Goal: Task Accomplishment & Management: Complete application form

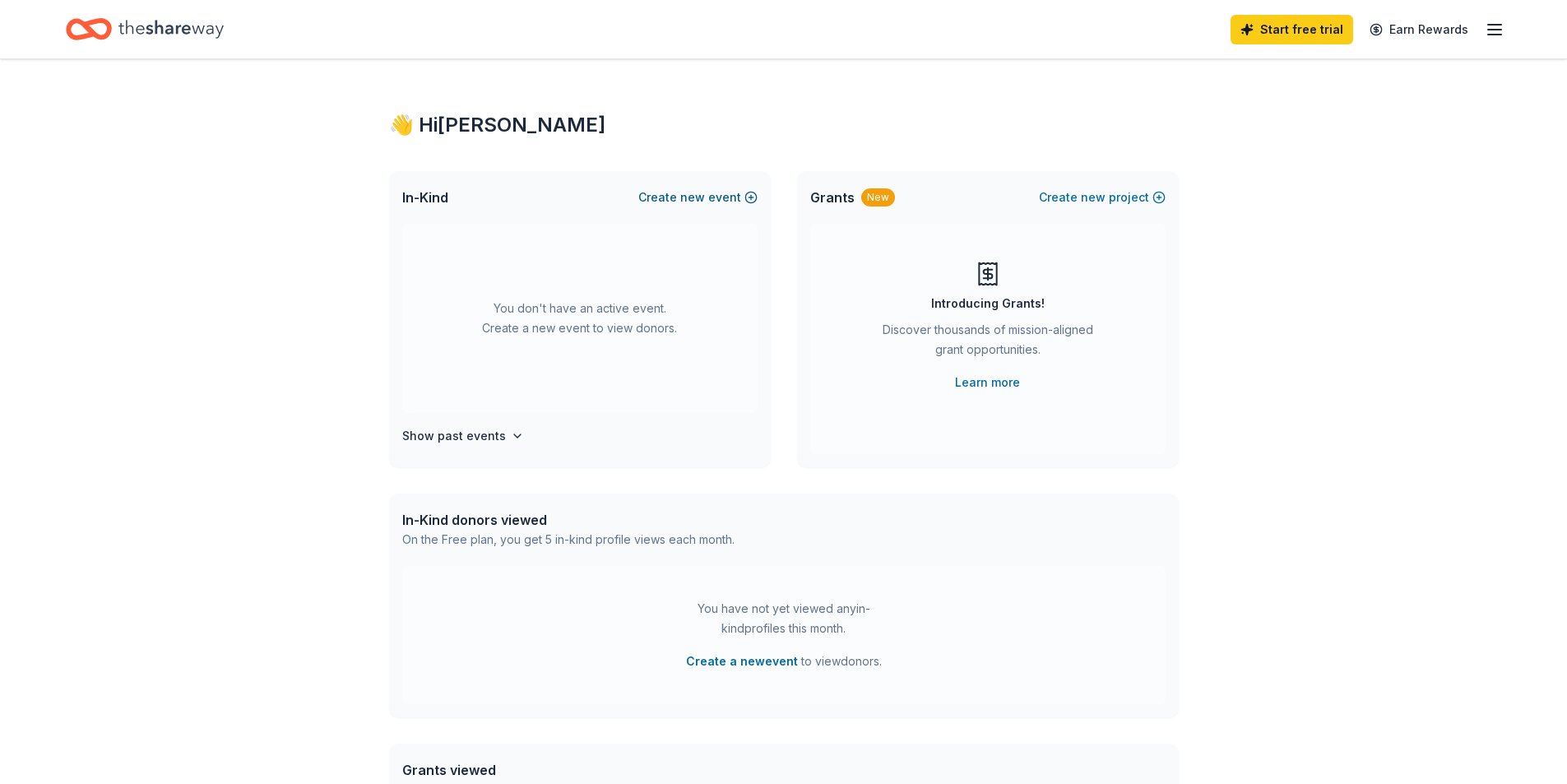
click at [694, 198] on span "new" at bounding box center [692, 198] width 25 height 20
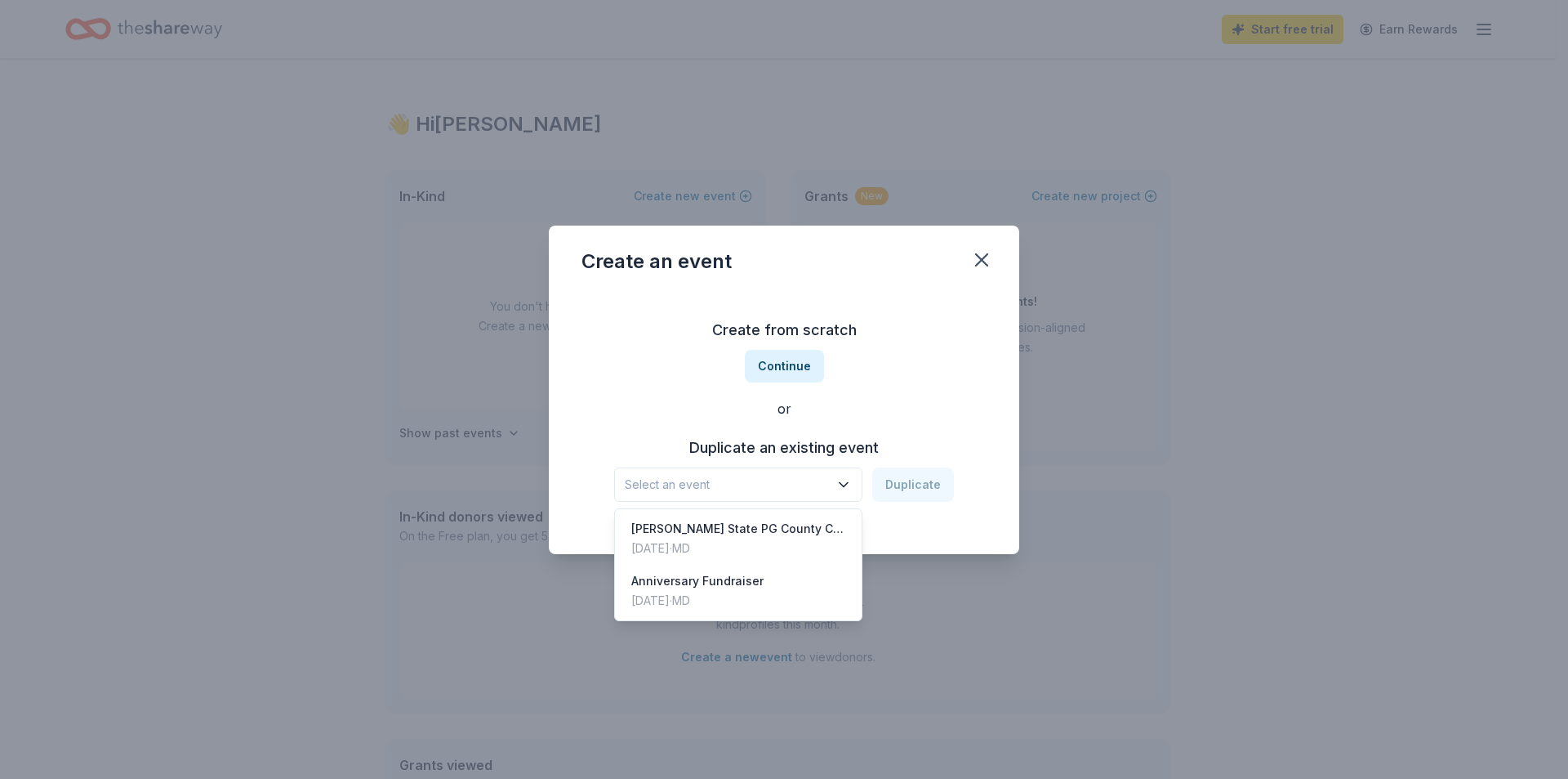
click at [844, 483] on icon "button" at bounding box center [844, 485] width 16 height 16
click at [781, 374] on div "Create from scratch Continue or Duplicate an existing event Select an event Dup…" at bounding box center [784, 409] width 405 height 237
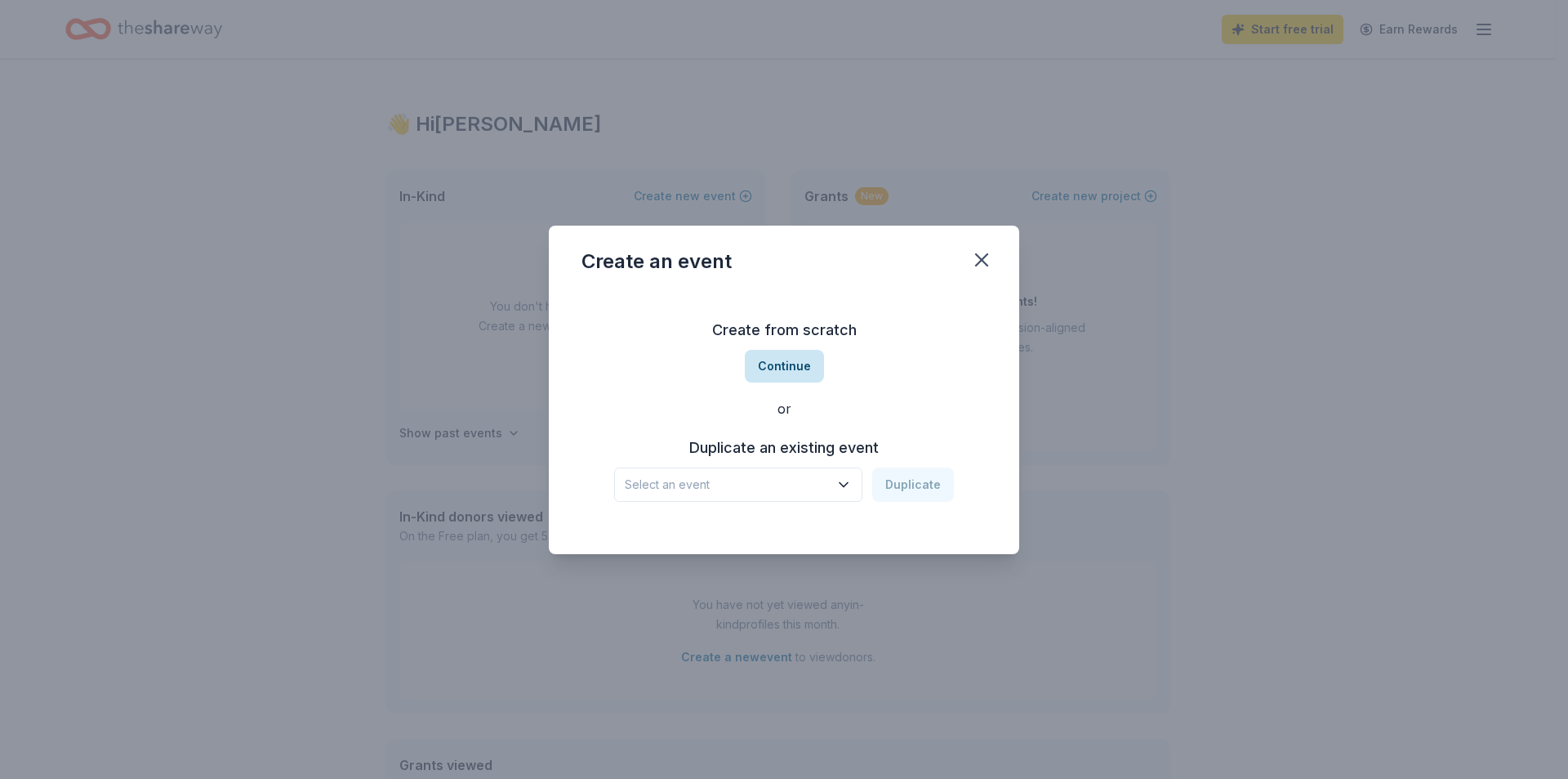
click at [784, 360] on button "Continue" at bounding box center [784, 366] width 79 height 33
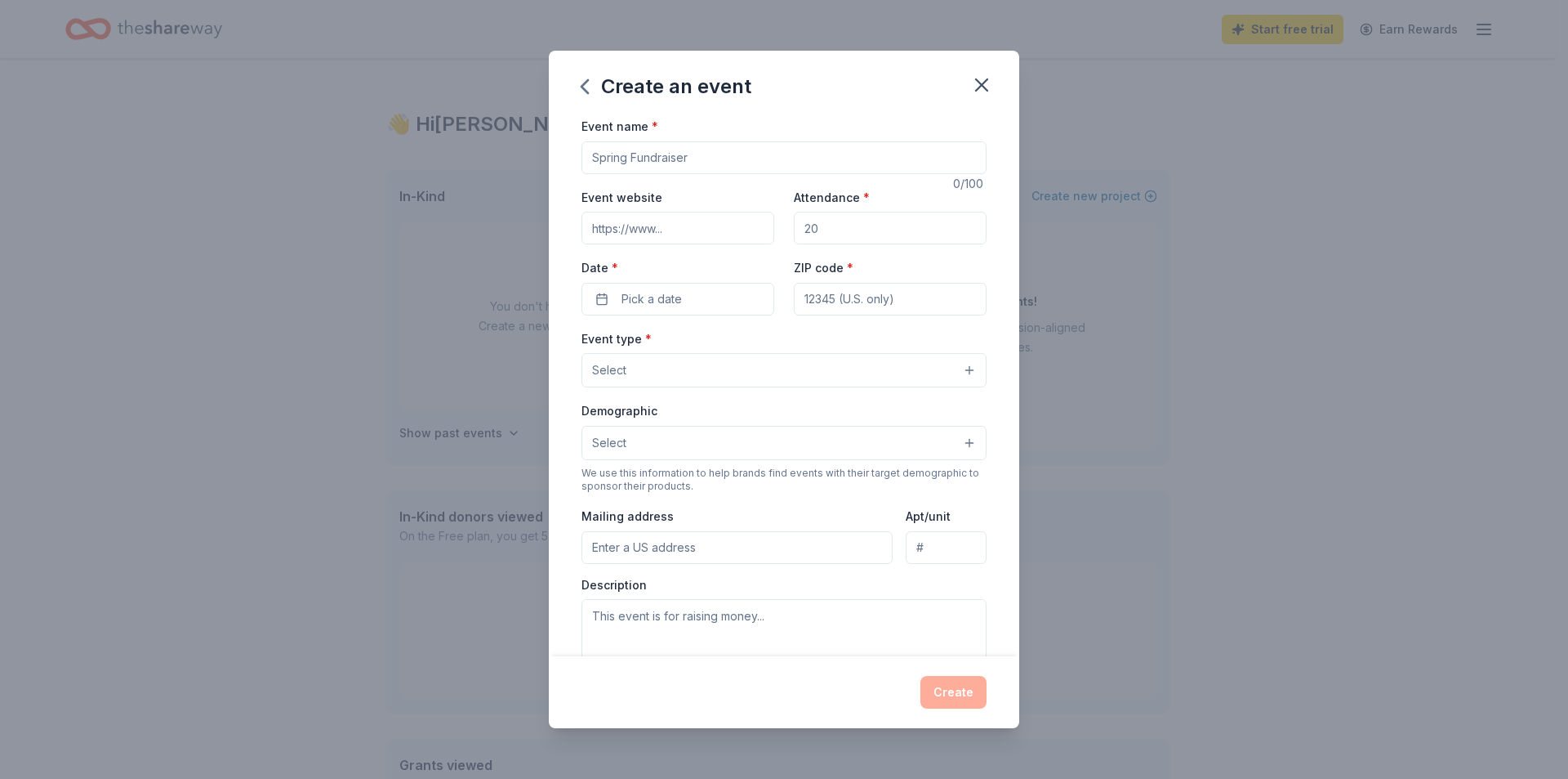
click at [687, 155] on input "Event name *" at bounding box center [784, 158] width 405 height 33
type input "[PERSON_NAME][GEOGRAPHIC_DATA] Prince George's County Alumni Chapter Pre-Homeco…"
click at [650, 238] on input "Event website" at bounding box center [678, 228] width 193 height 33
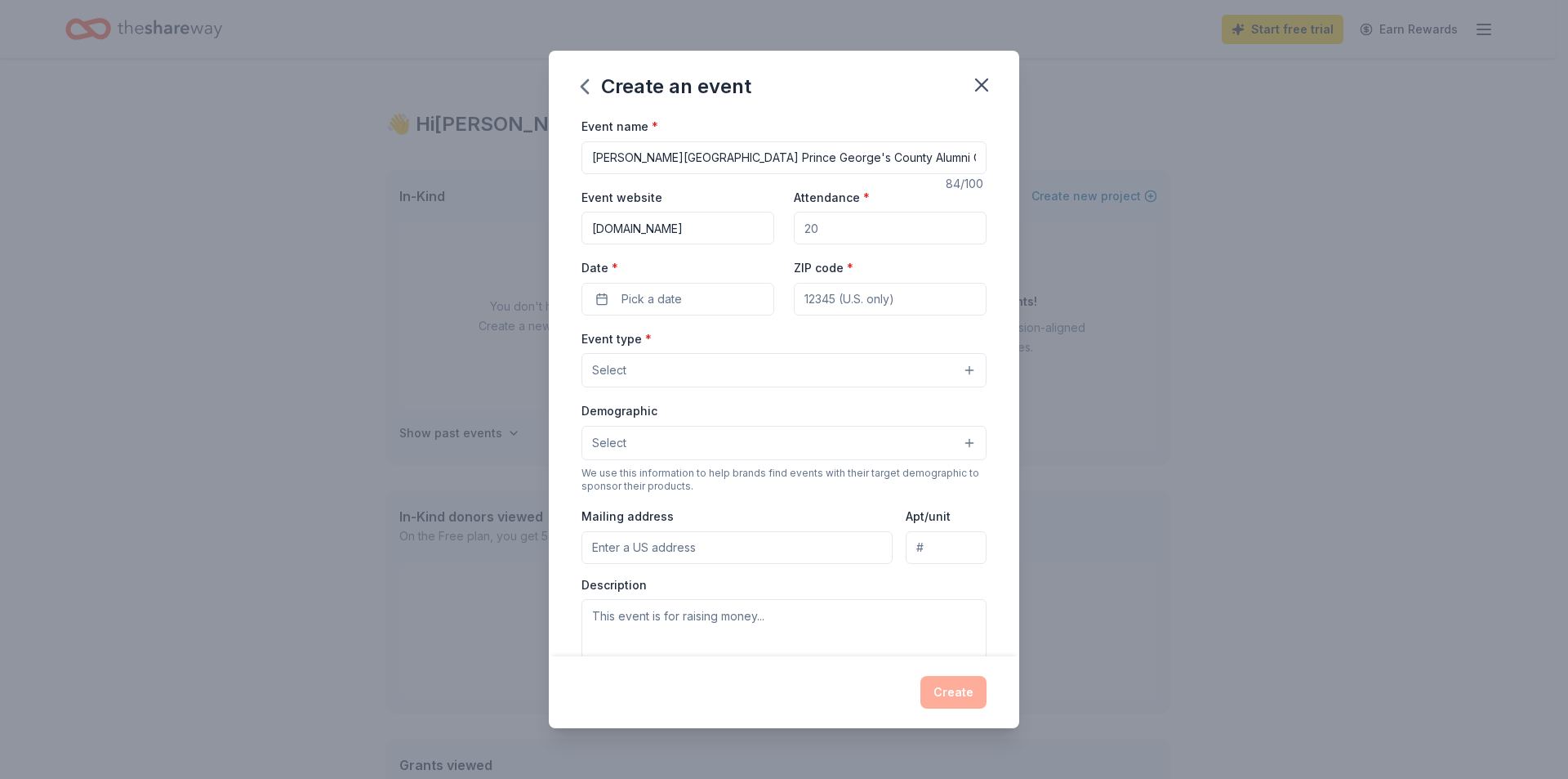
type input "[DOMAIN_NAME]"
click at [860, 231] on input "Attendance *" at bounding box center [890, 228] width 193 height 33
type input "150"
click at [684, 302] on button "Pick a date" at bounding box center [678, 299] width 193 height 33
click at [753, 346] on button "Go to next month" at bounding box center [763, 343] width 23 height 23
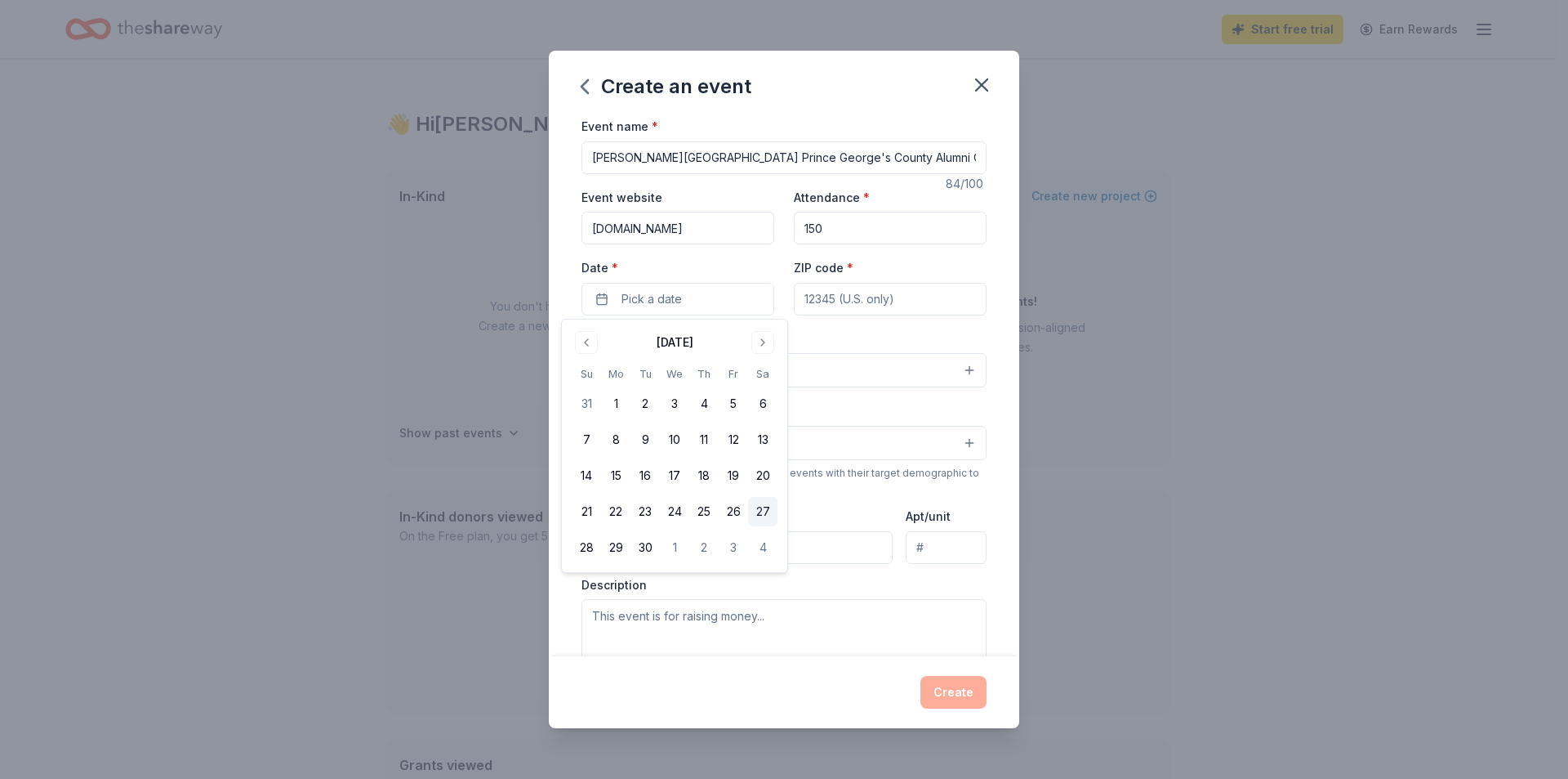
click at [756, 513] on button "27" at bounding box center [763, 512] width 30 height 30
click at [845, 307] on input "ZIP code *" at bounding box center [890, 299] width 193 height 33
click at [697, 381] on button "Select" at bounding box center [784, 371] width 405 height 35
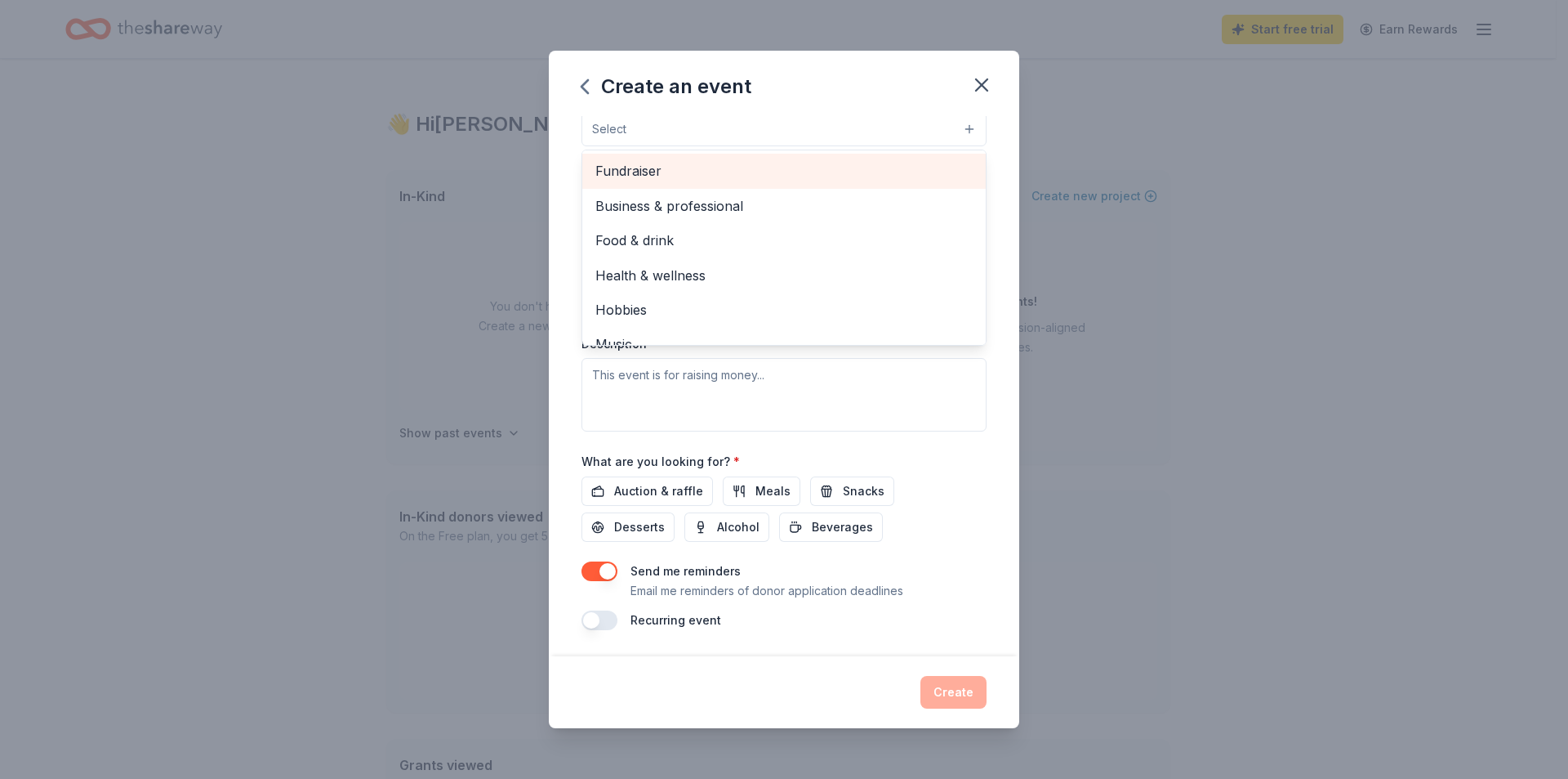
click at [697, 177] on span "Fundraiser" at bounding box center [784, 171] width 377 height 21
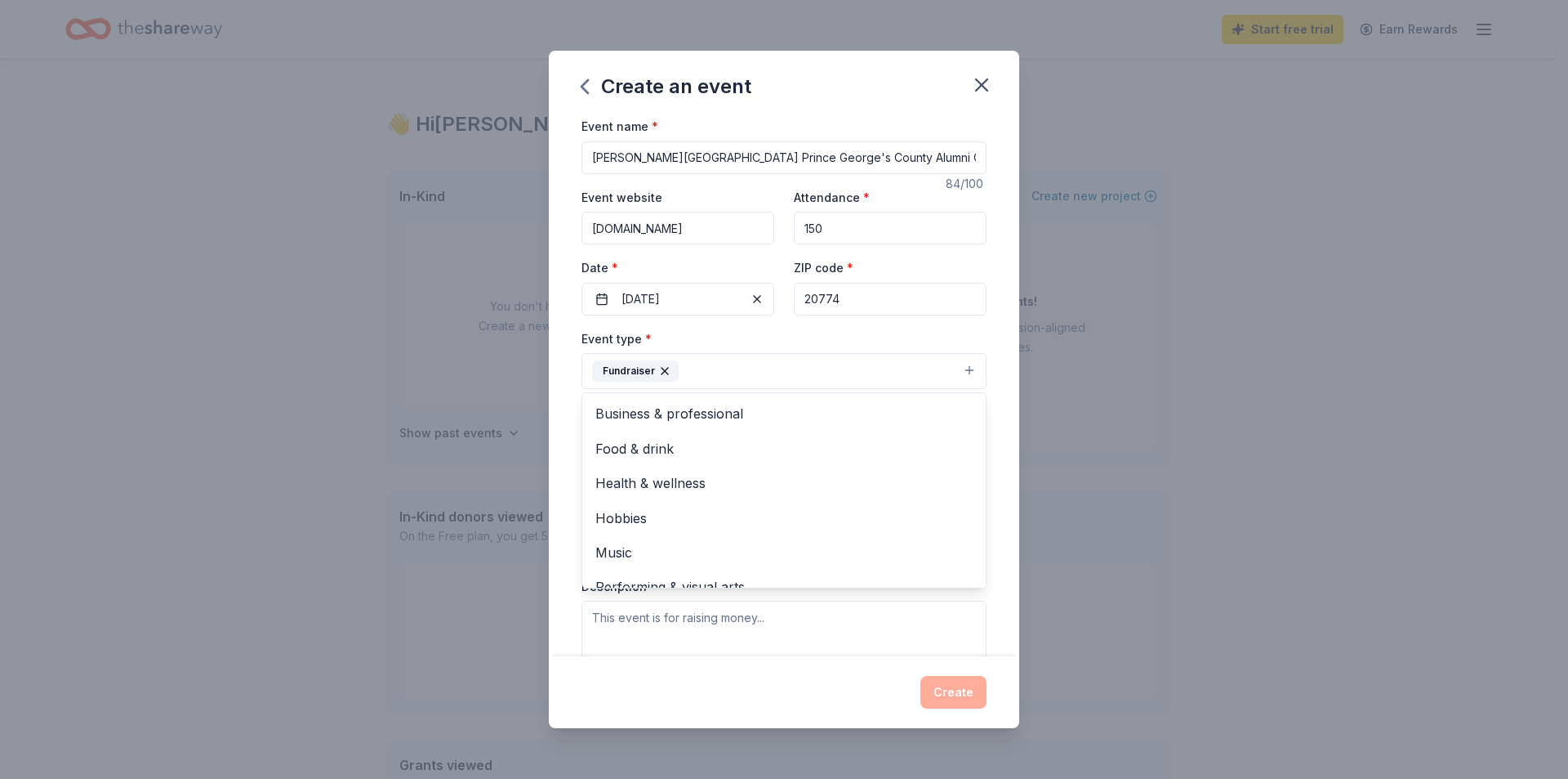
click at [437, 433] on div "Create an event Event name * [PERSON_NAME][GEOGRAPHIC_DATA] Prince [PERSON_NAME…" at bounding box center [784, 390] width 1568 height 779
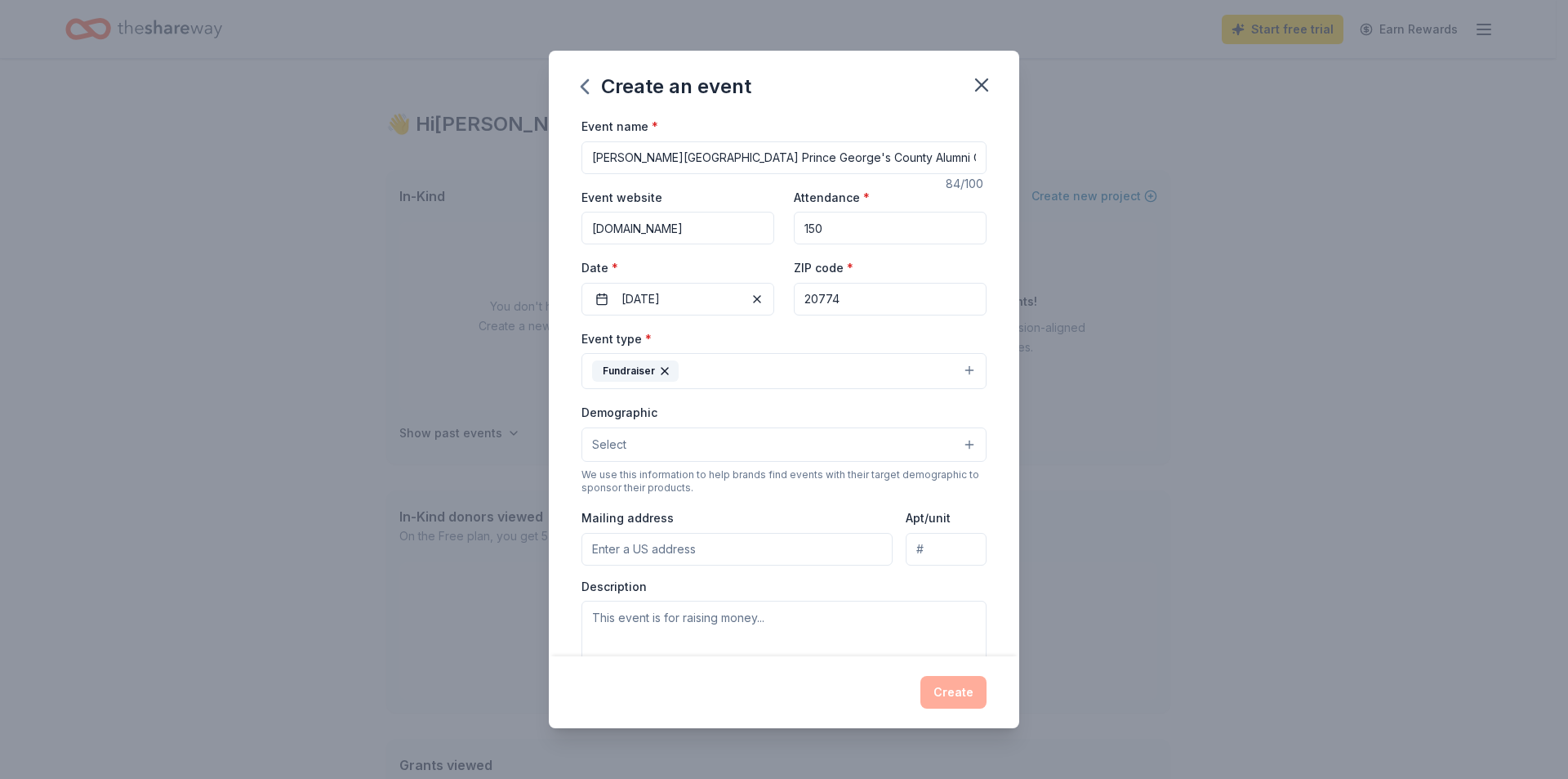
click at [794, 366] on button "Fundraiser" at bounding box center [784, 371] width 405 height 36
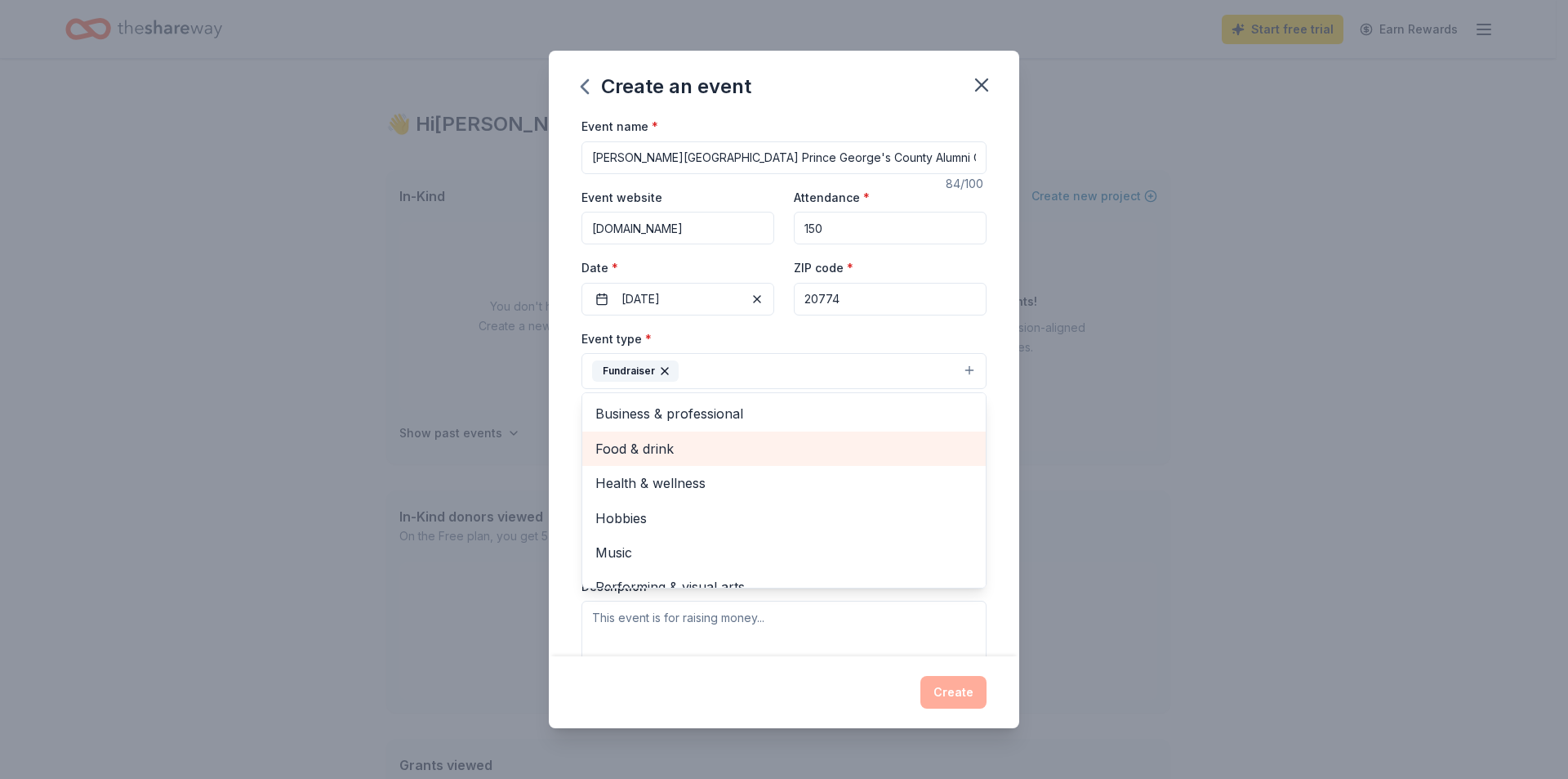
click at [655, 453] on span "Food & drink" at bounding box center [784, 449] width 377 height 21
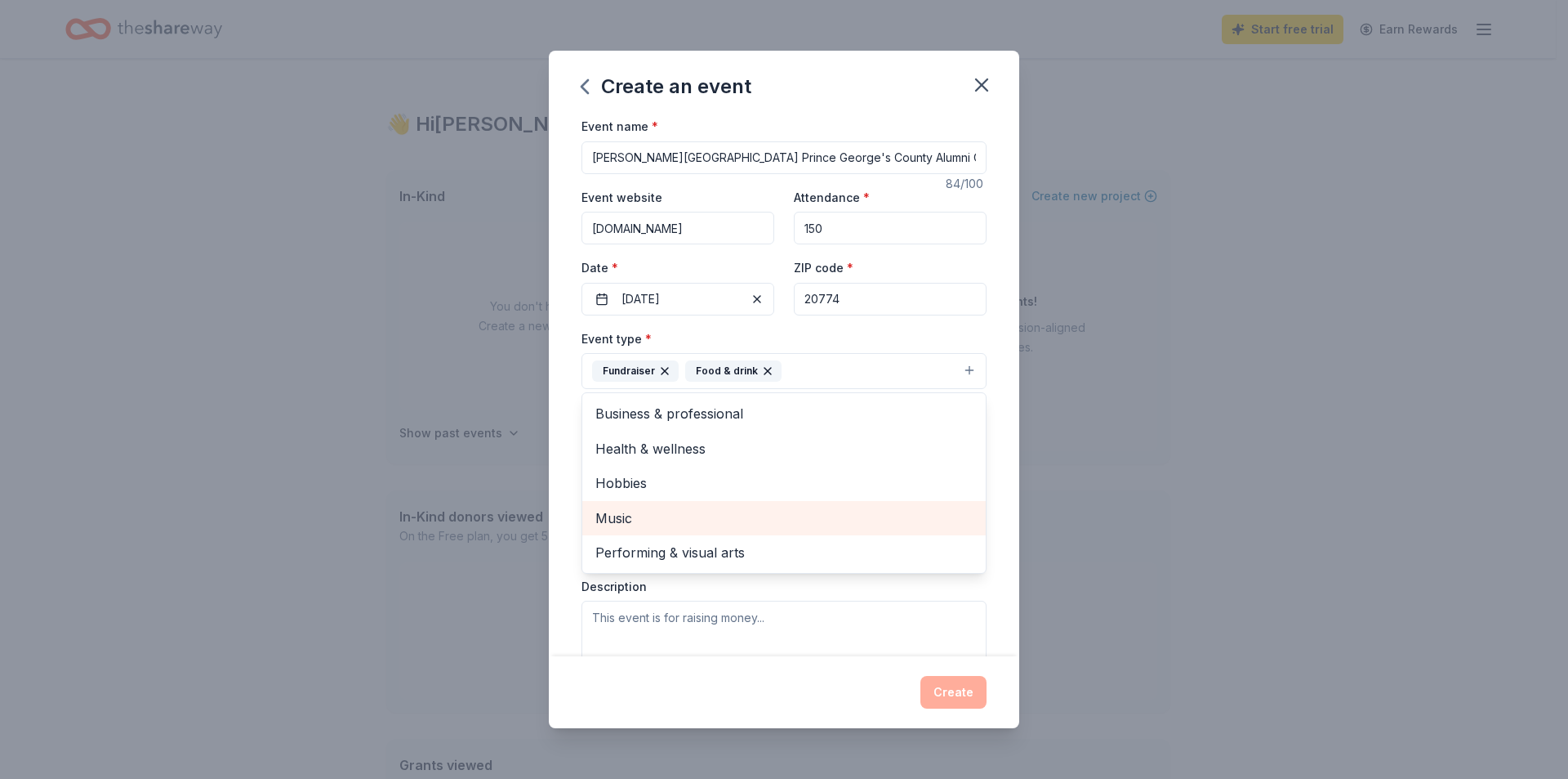
click at [720, 528] on span "Music" at bounding box center [784, 518] width 377 height 21
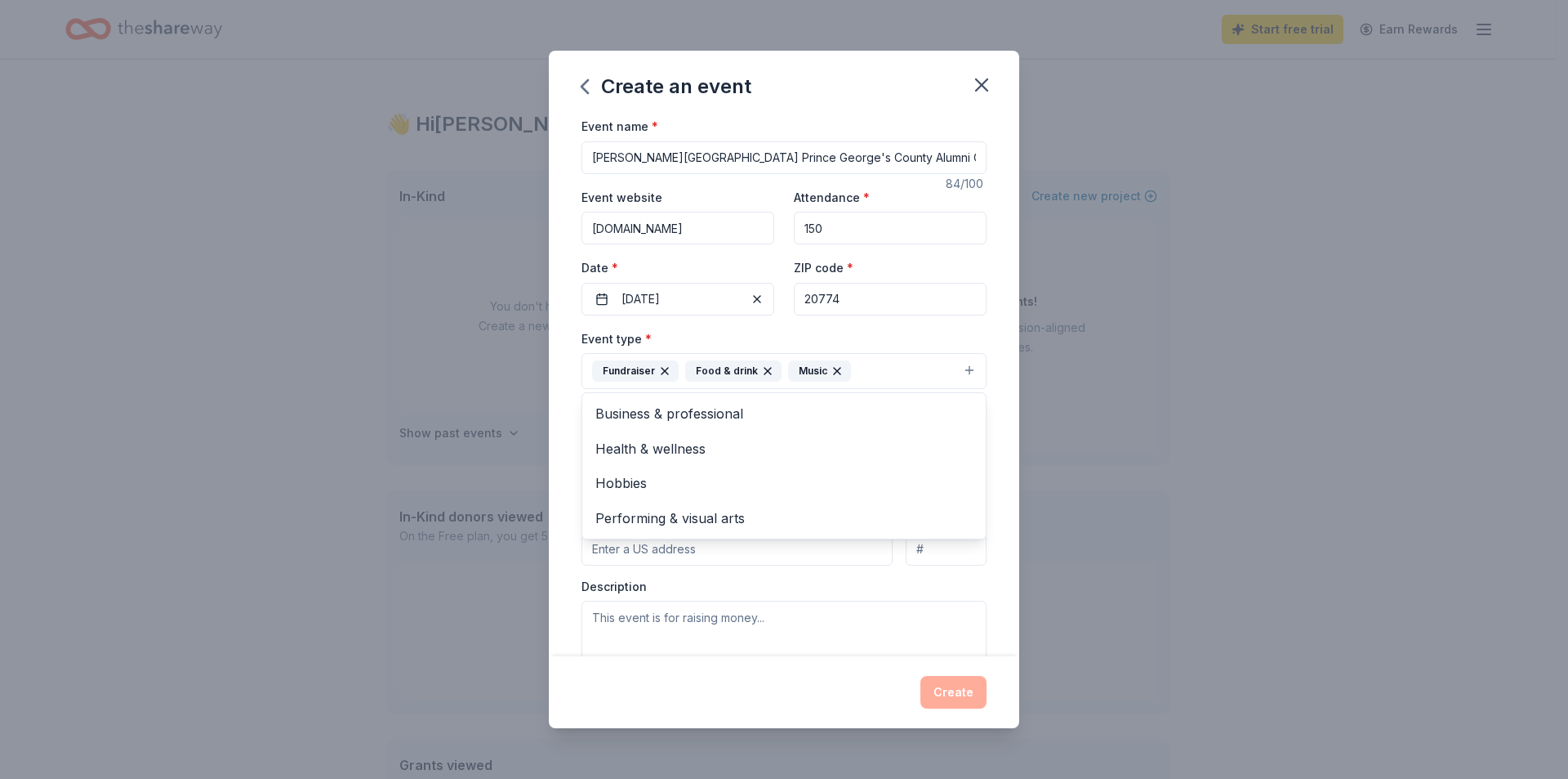
scroll to position [164, 0]
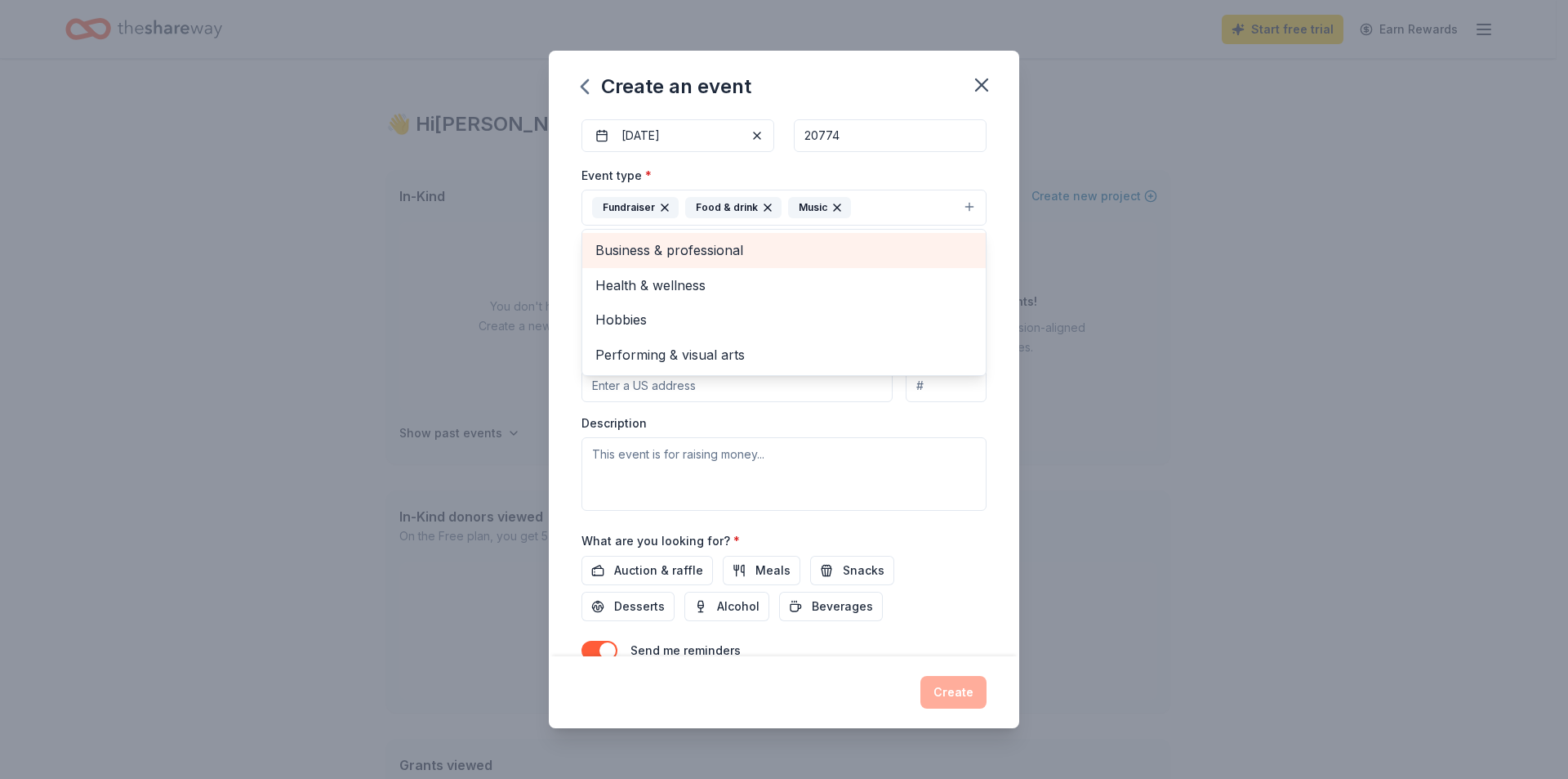
click at [638, 256] on span "Business & professional" at bounding box center [784, 250] width 377 height 21
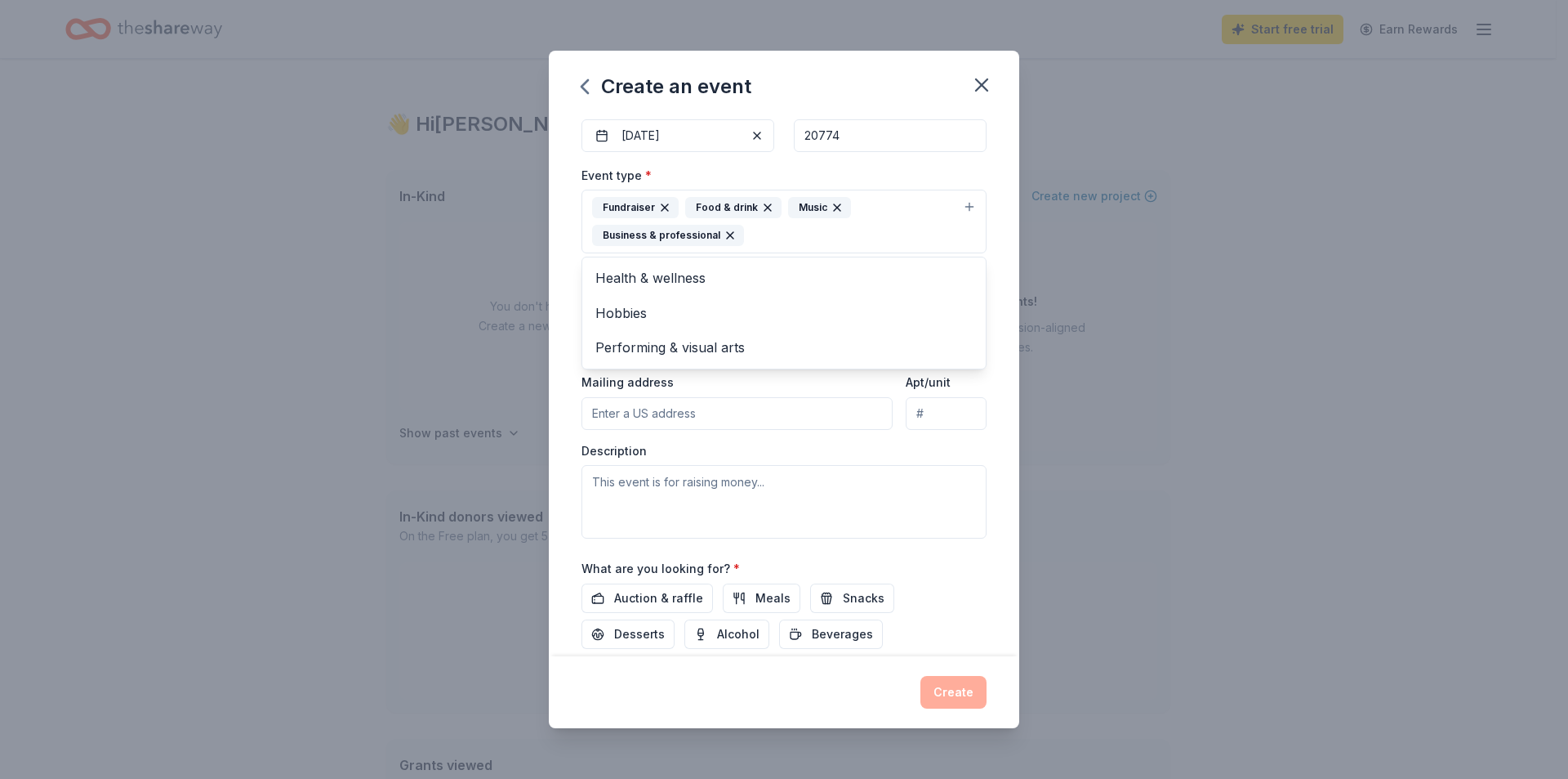
click at [1373, 330] on div "Create an event Event name * [PERSON_NAME][GEOGRAPHIC_DATA] Prince [PERSON_NAME…" at bounding box center [784, 390] width 1568 height 779
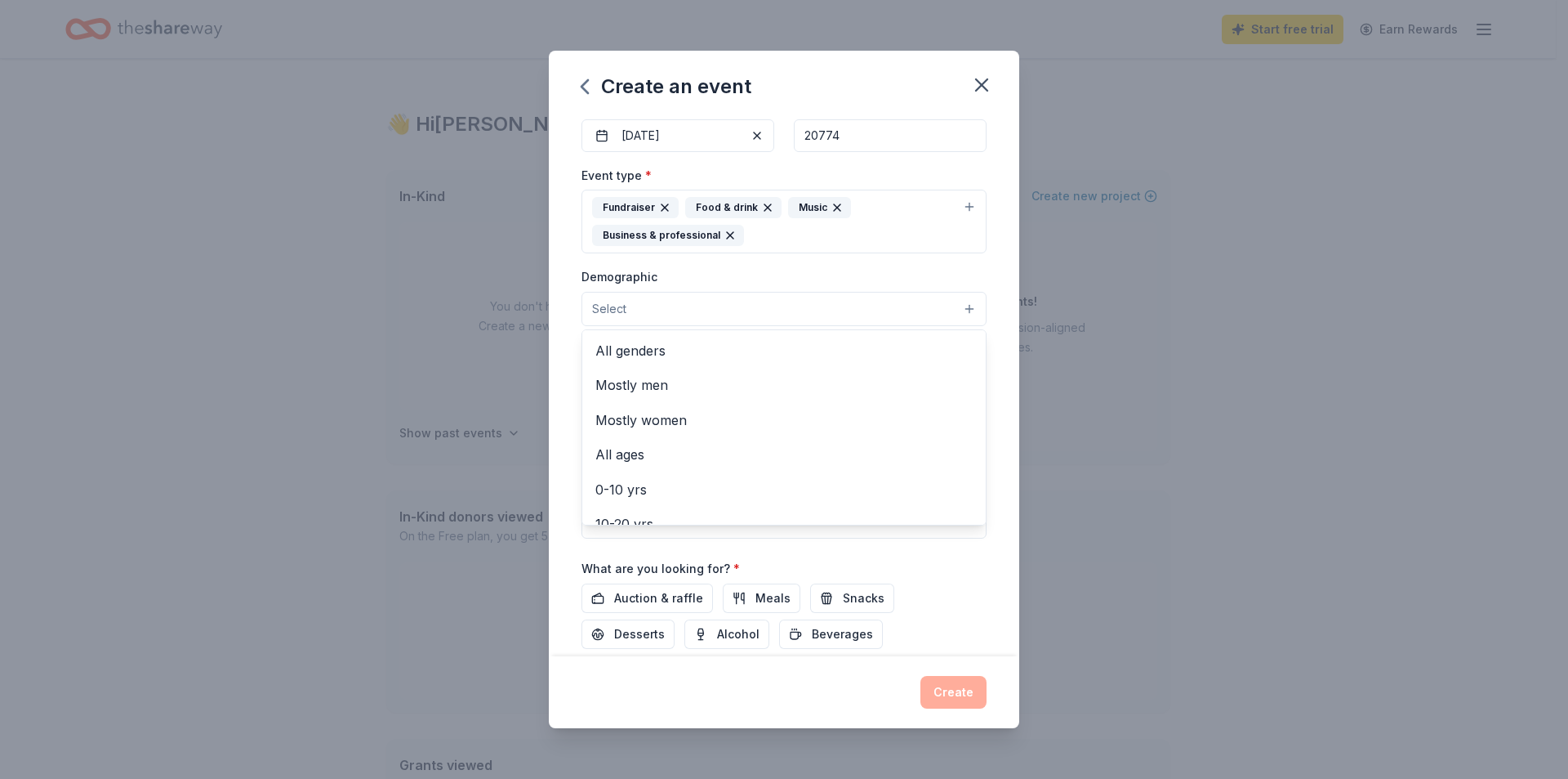
click at [926, 301] on button "Select" at bounding box center [784, 309] width 405 height 35
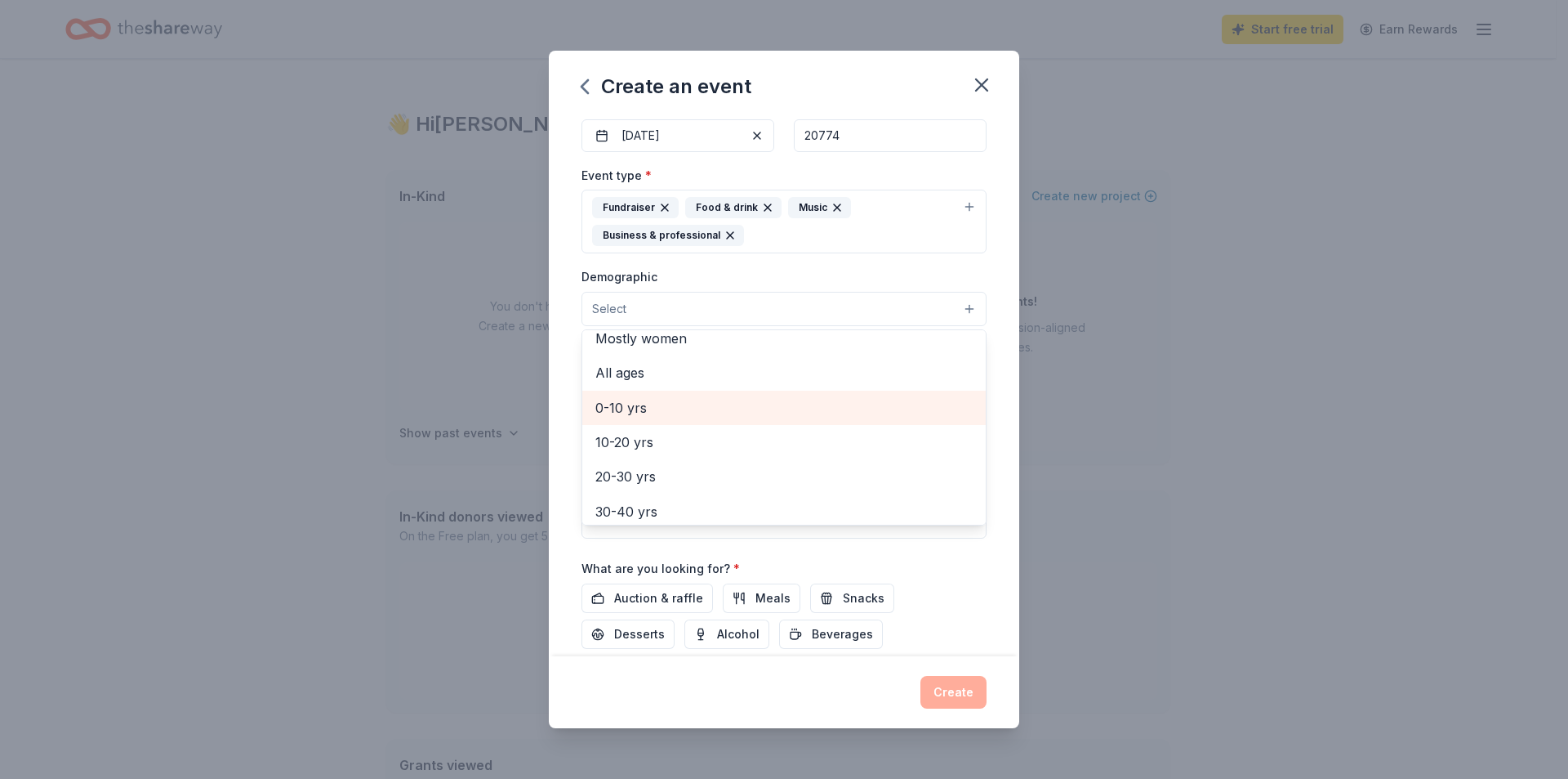
scroll to position [0, 0]
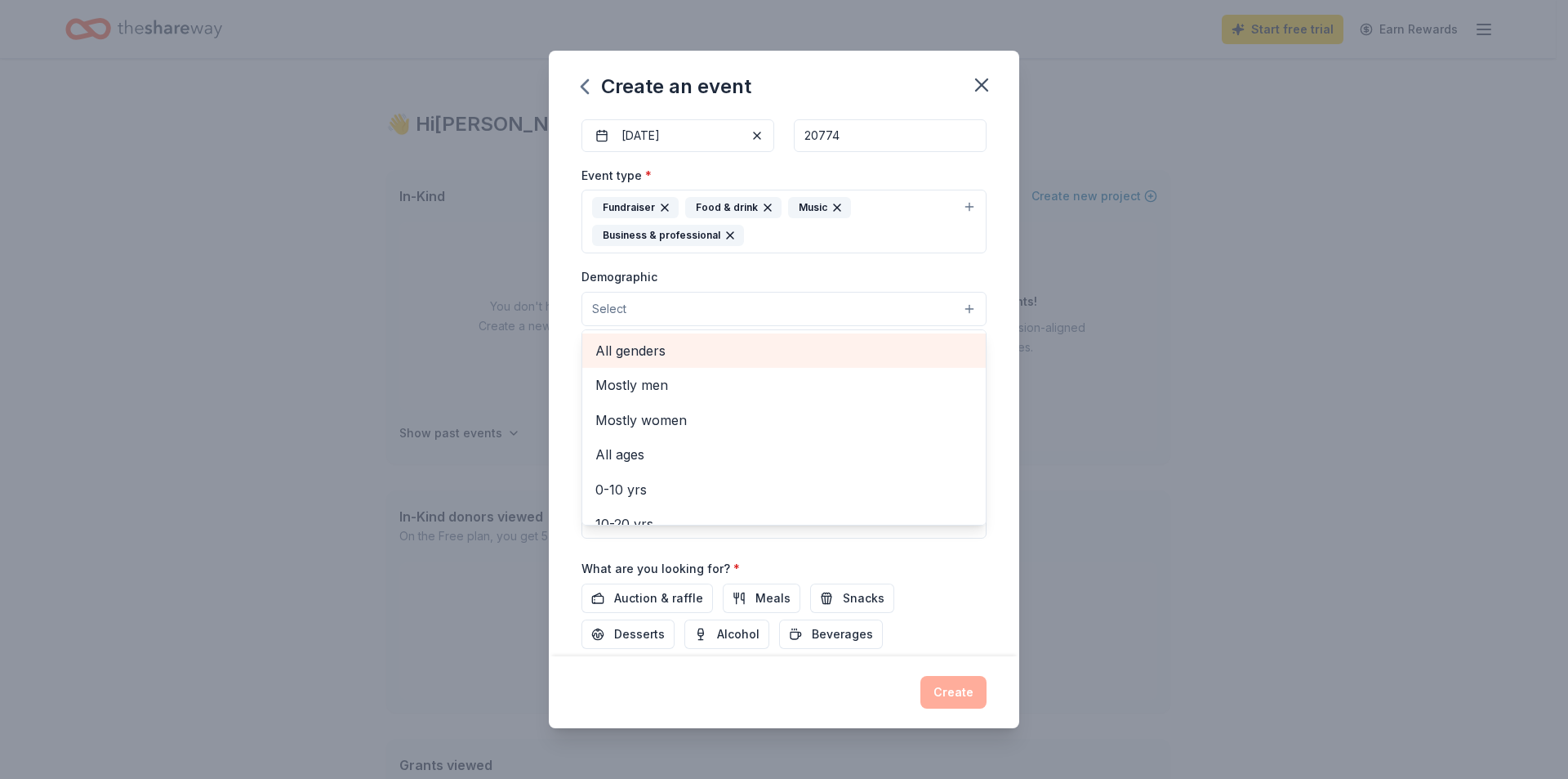
click at [650, 348] on span "All genders" at bounding box center [784, 351] width 377 height 21
click at [1196, 362] on div "Create an event Event name * [PERSON_NAME][GEOGRAPHIC_DATA] Prince [PERSON_NAME…" at bounding box center [784, 390] width 1568 height 779
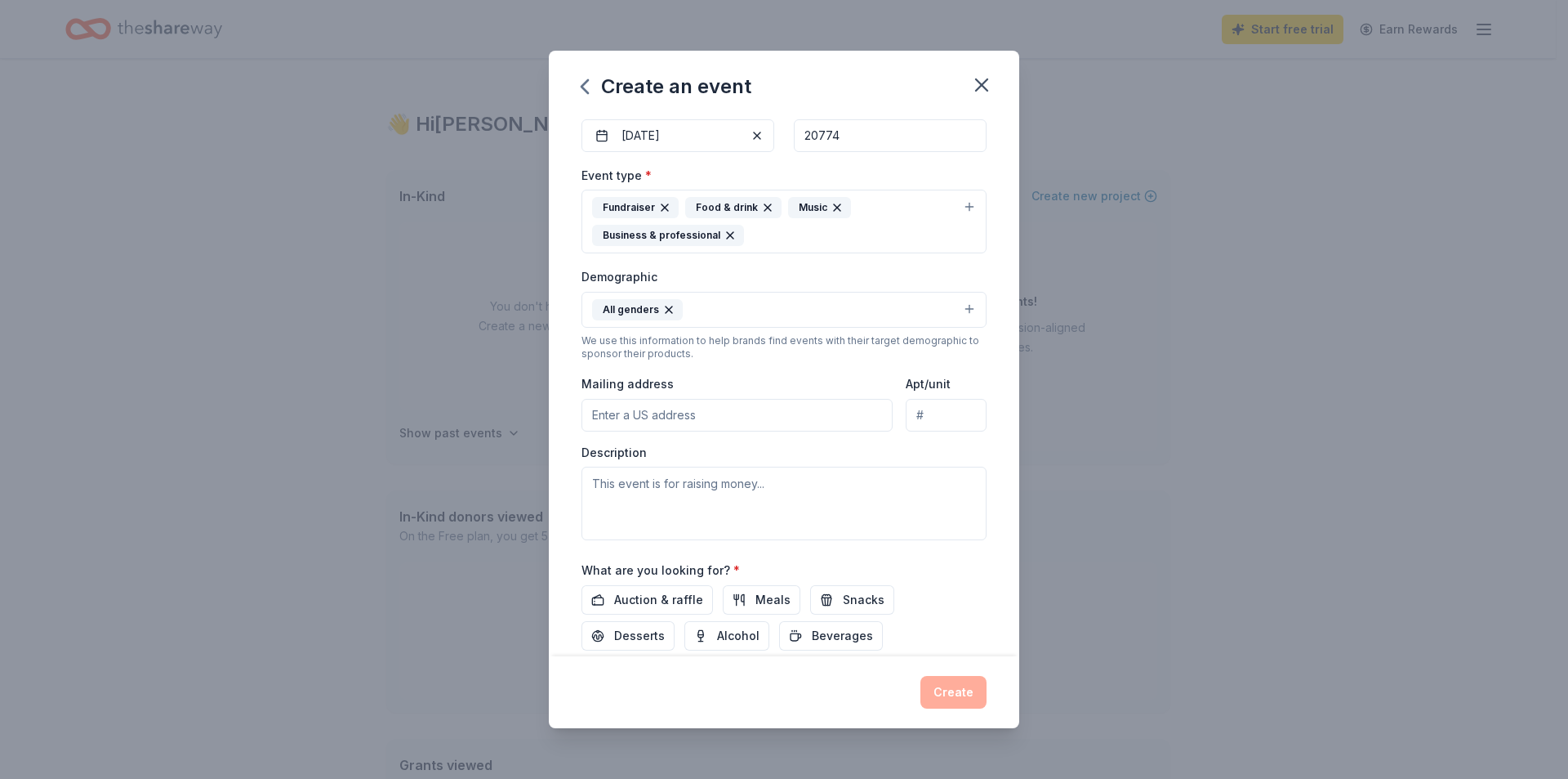
click at [683, 426] on input "Mailing address" at bounding box center [737, 415] width 311 height 33
click at [831, 117] on div "ZIP code * 20774" at bounding box center [890, 122] width 193 height 58
click at [839, 128] on input "20774" at bounding box center [890, 136] width 193 height 33
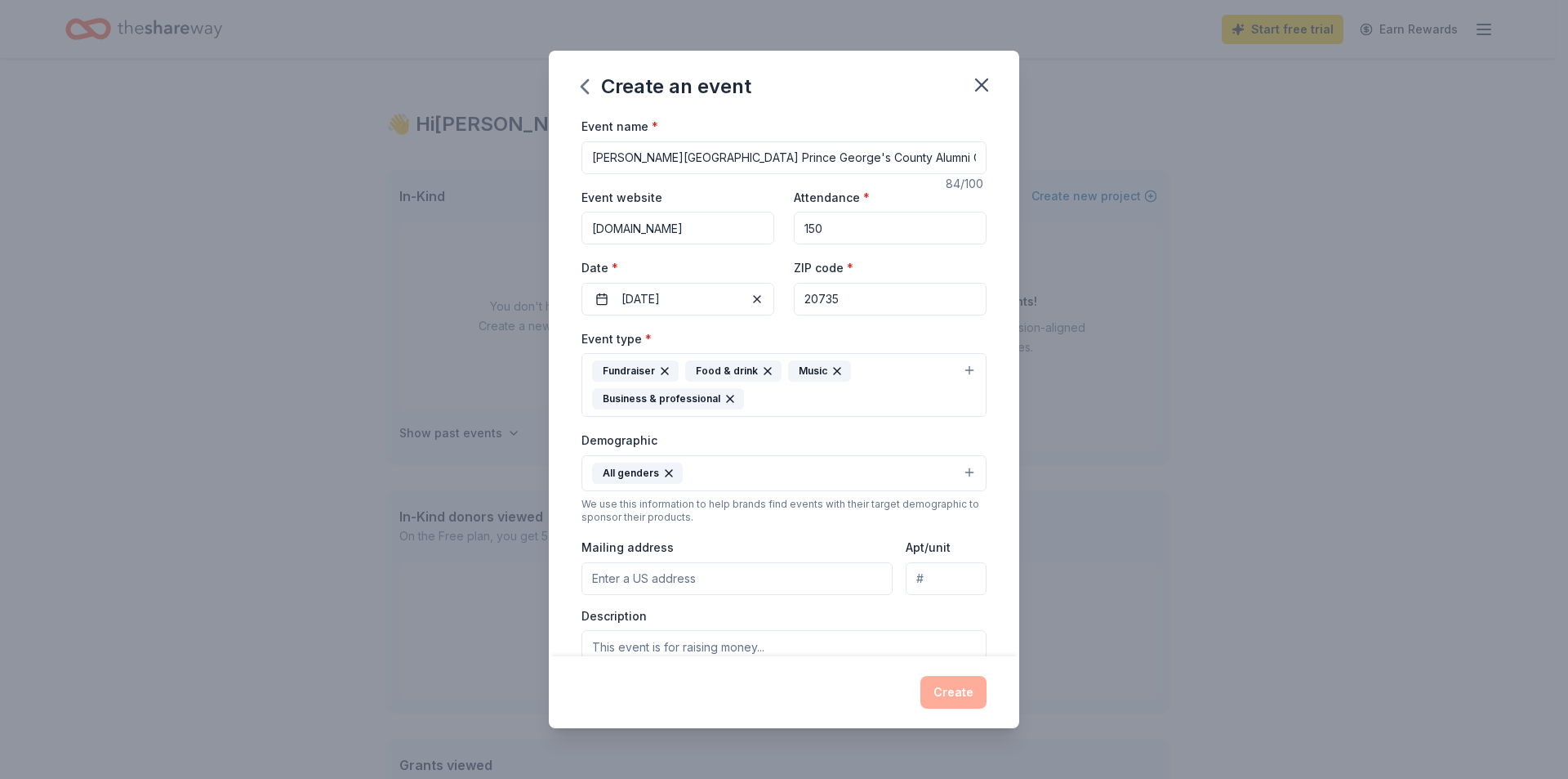
drag, startPoint x: 844, startPoint y: 294, endPoint x: 821, endPoint y: 295, distance: 23.0
click at [821, 295] on input "20735" at bounding box center [890, 299] width 193 height 33
type input "20774"
click at [992, 362] on div "Event name * [PERSON_NAME][GEOGRAPHIC_DATA] Prince [PERSON_NAME]'s County Alumn…" at bounding box center [784, 385] width 471 height 540
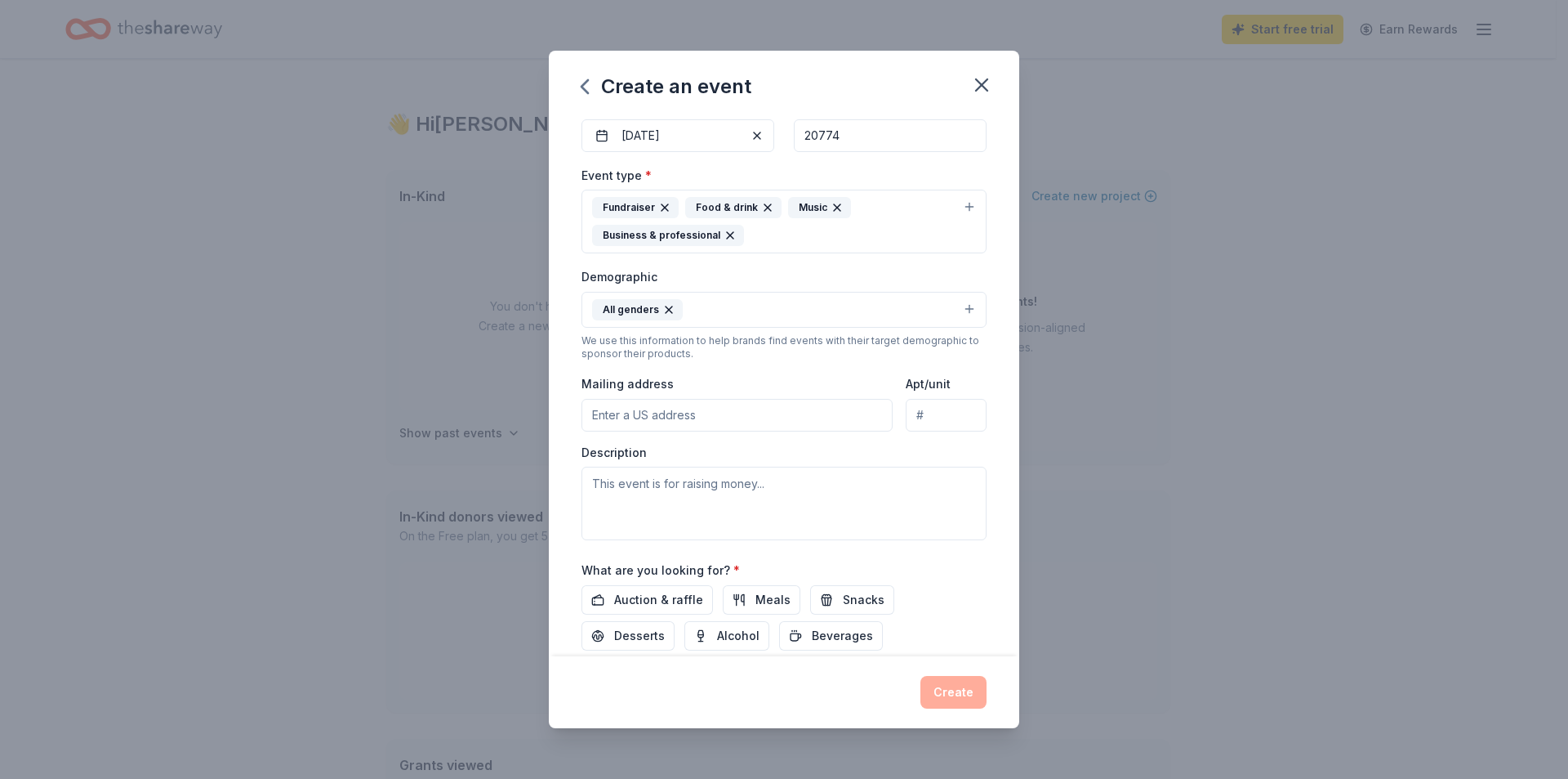
scroll to position [272, 0]
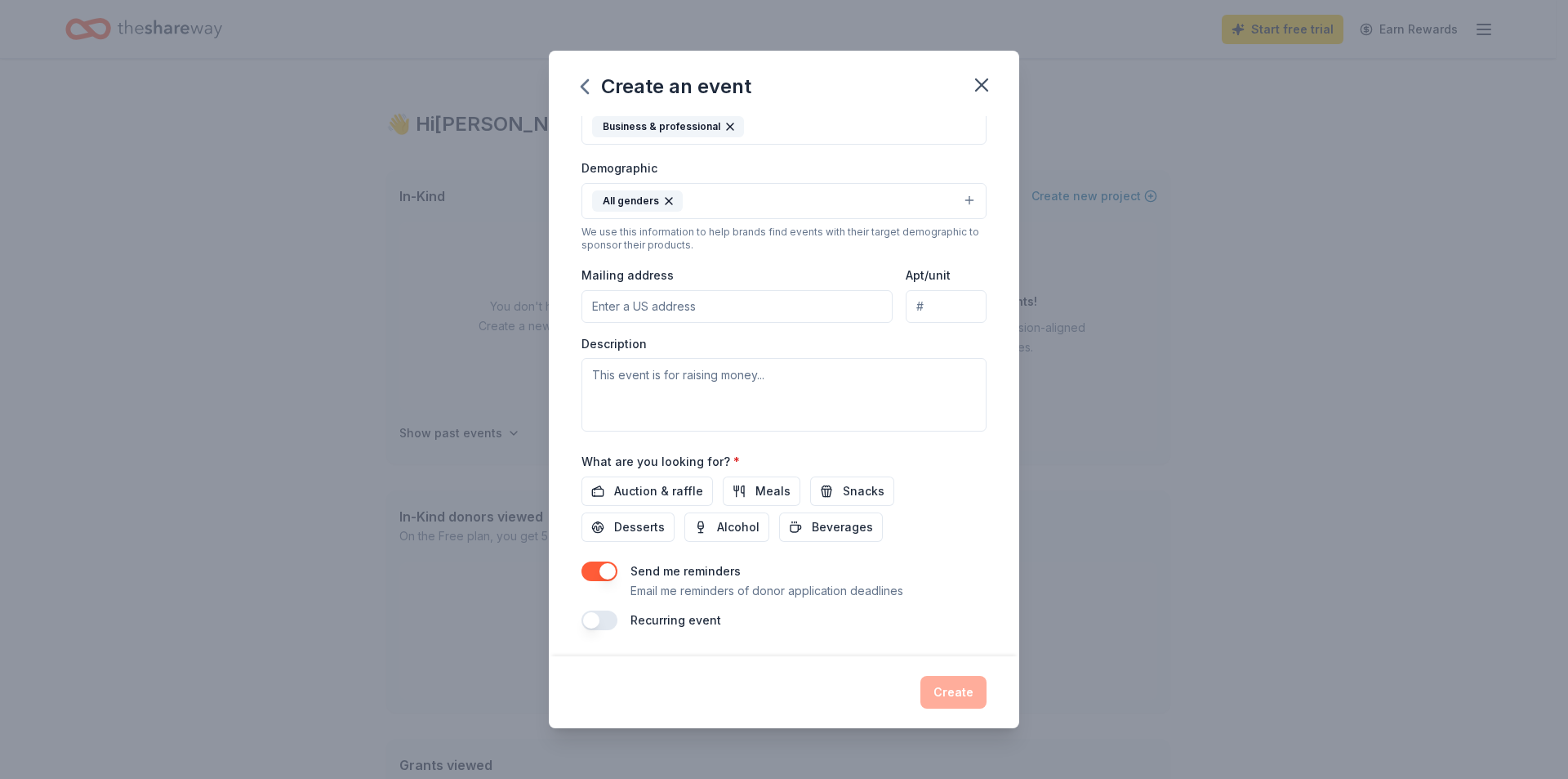
click at [637, 308] on input "Mailing address" at bounding box center [737, 307] width 311 height 33
paste input "[STREET_ADDRESS][PERSON_NAME]"
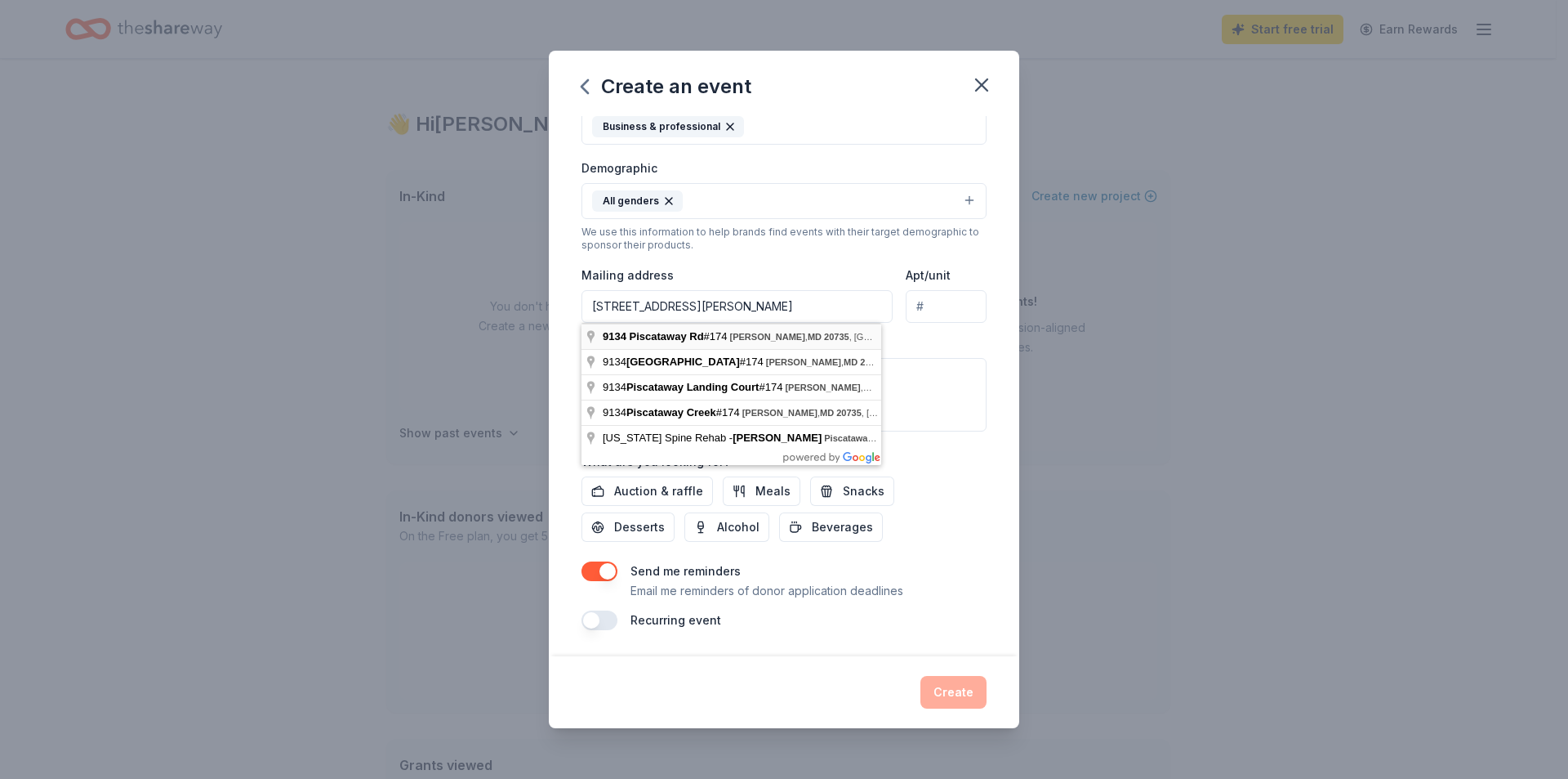
type input "[STREET_ADDRESS]"
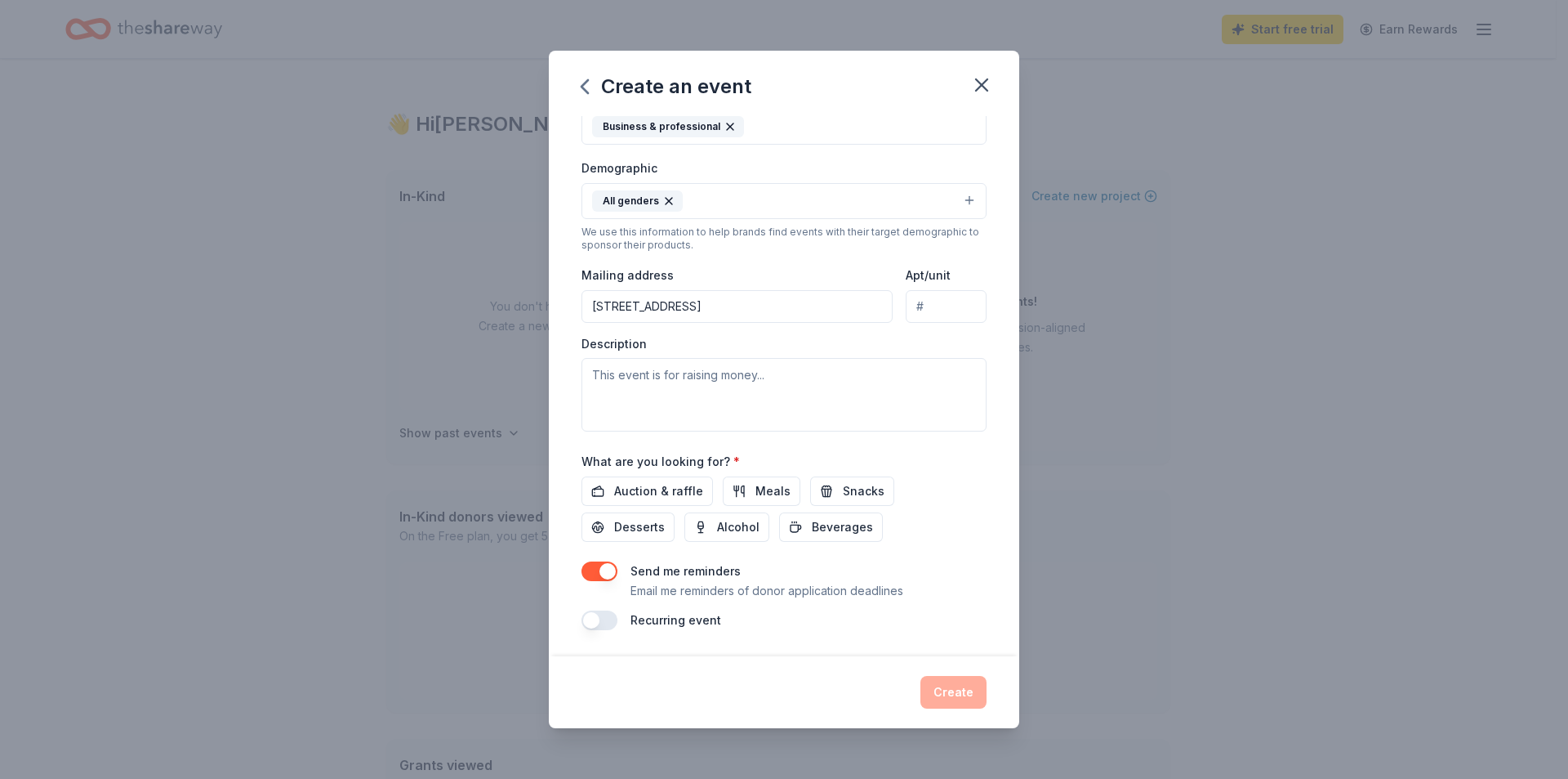
click at [932, 304] on input "Apt/unit" at bounding box center [946, 307] width 80 height 33
click at [923, 304] on input "Apt/unit" at bounding box center [946, 307] width 80 height 33
click at [941, 307] on input "Apt/unit" at bounding box center [946, 307] width 80 height 33
type input "174"
click at [715, 373] on textarea at bounding box center [784, 394] width 405 height 73
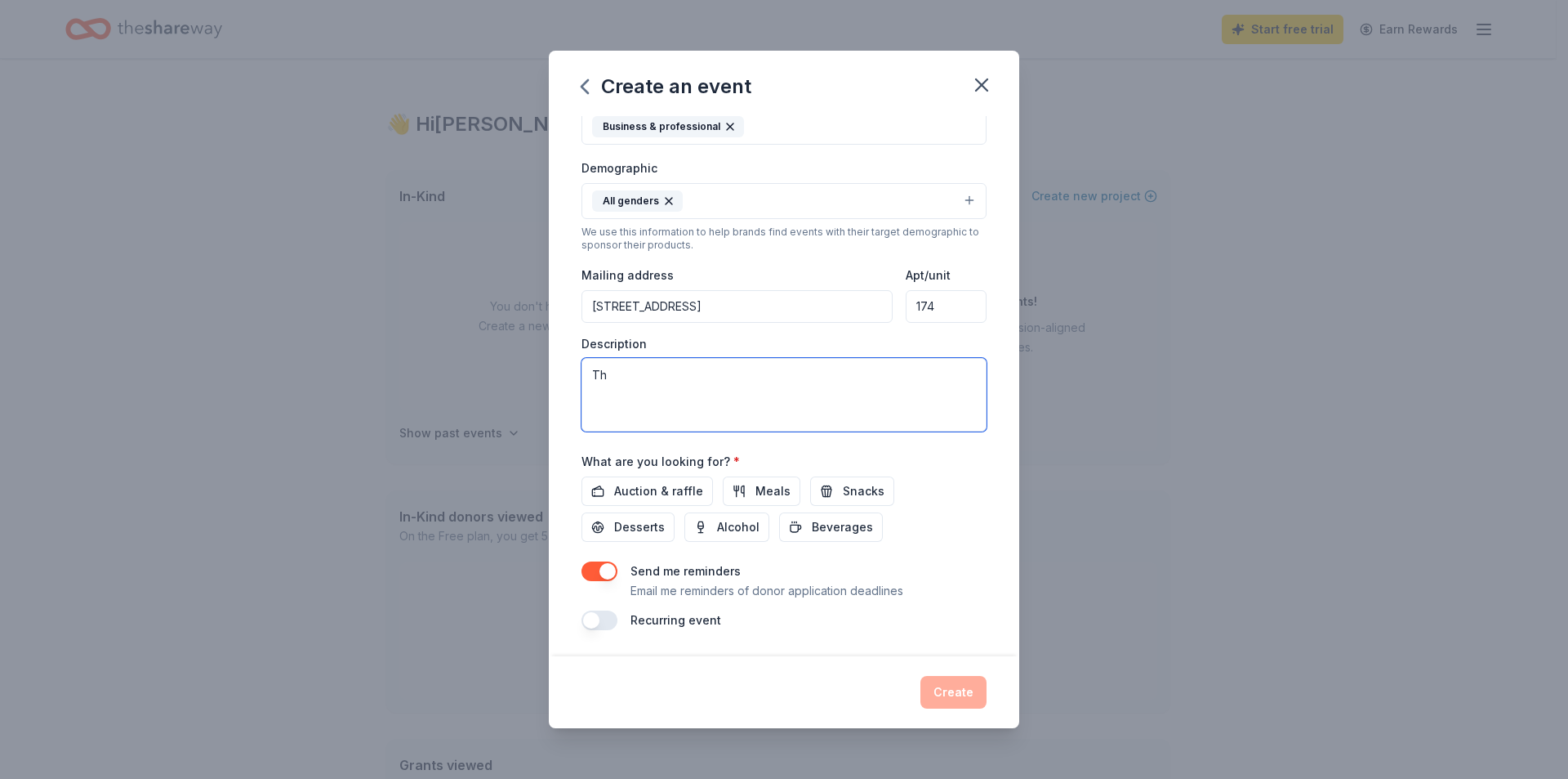
type textarea "T"
drag, startPoint x: 914, startPoint y: 394, endPoint x: 516, endPoint y: 348, distance: 400.6
click at [516, 348] on div "Create an event Event name * [PERSON_NAME][GEOGRAPHIC_DATA] Prince [PERSON_NAME…" at bounding box center [784, 390] width 1568 height 779
paste textarea "aims to raise funds for the [PERSON_NAME][GEOGRAPHIC_DATA] Prince [PERSON_NAME]…"
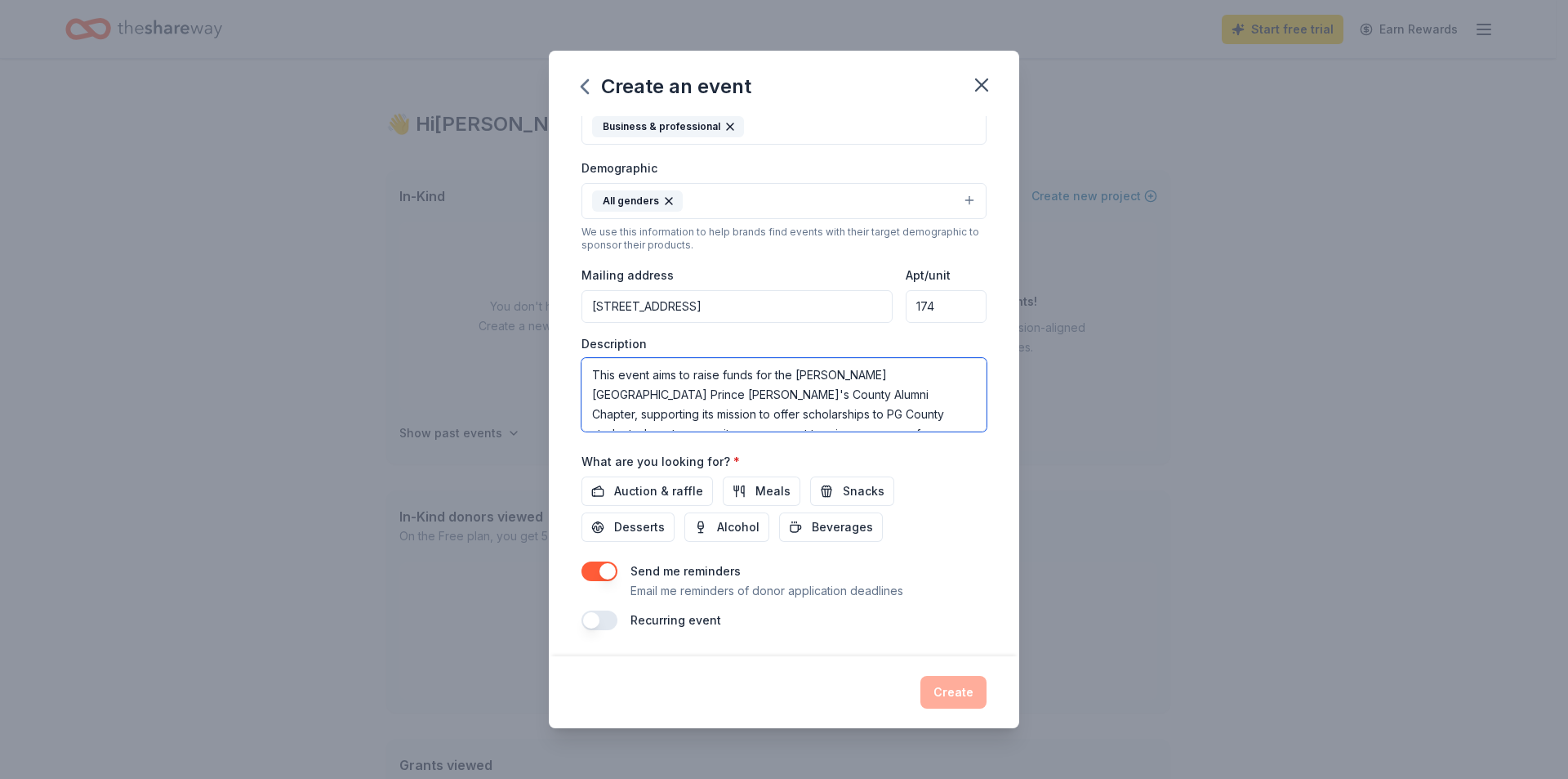
scroll to position [30, 0]
type textarea "This event aims to raise funds for the [PERSON_NAME][GEOGRAPHIC_DATA] Prince [P…"
click at [765, 491] on span "Meals" at bounding box center [773, 491] width 35 height 20
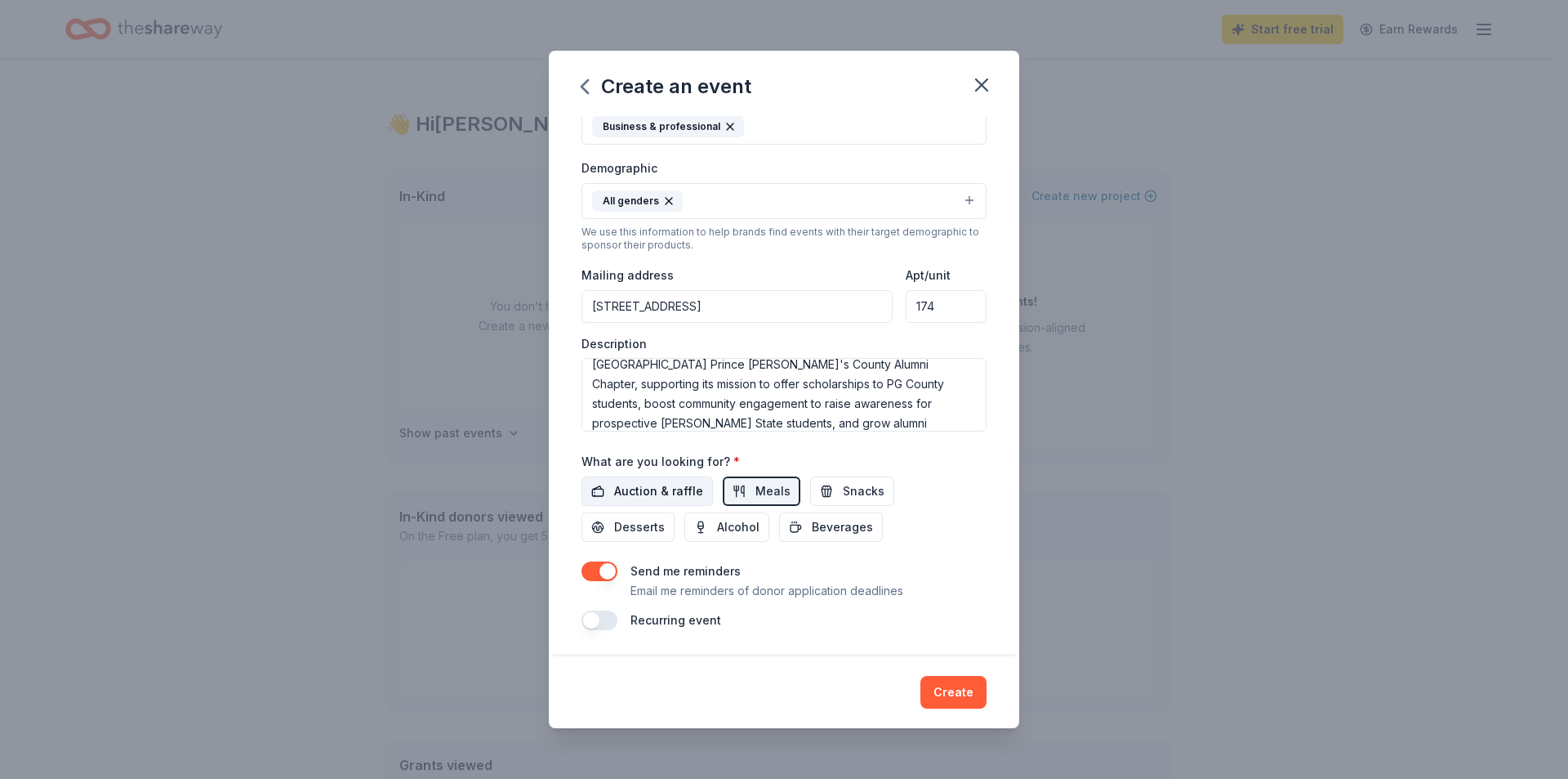
click at [669, 496] on span "Auction & raffle" at bounding box center [659, 491] width 89 height 20
click at [841, 491] on button "Snacks" at bounding box center [852, 491] width 84 height 30
click at [646, 523] on span "Desserts" at bounding box center [640, 527] width 51 height 20
click at [737, 523] on span "Alcohol" at bounding box center [738, 527] width 43 height 20
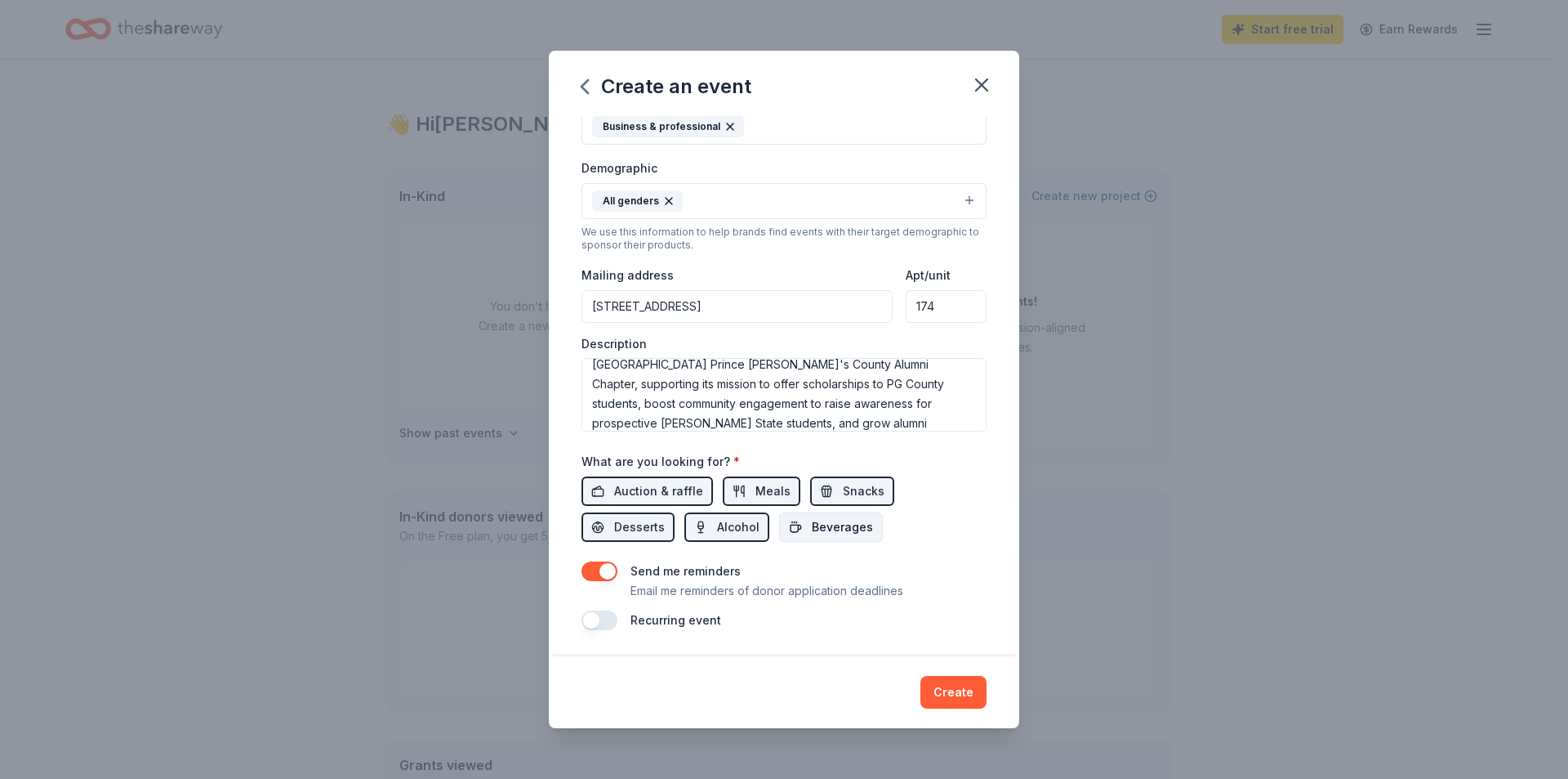
click at [839, 521] on span "Beverages" at bounding box center [842, 527] width 62 height 20
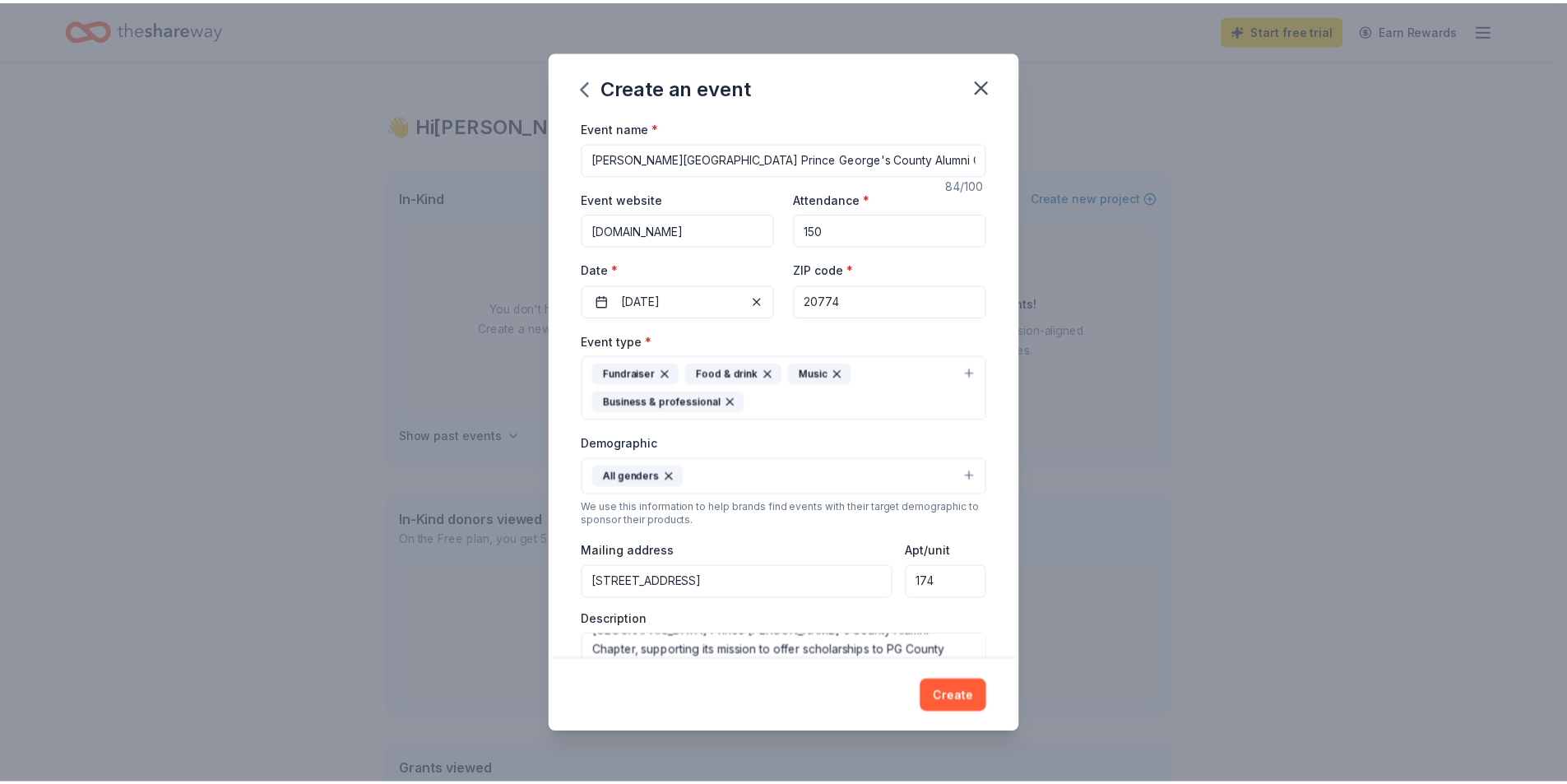
scroll to position [246, 0]
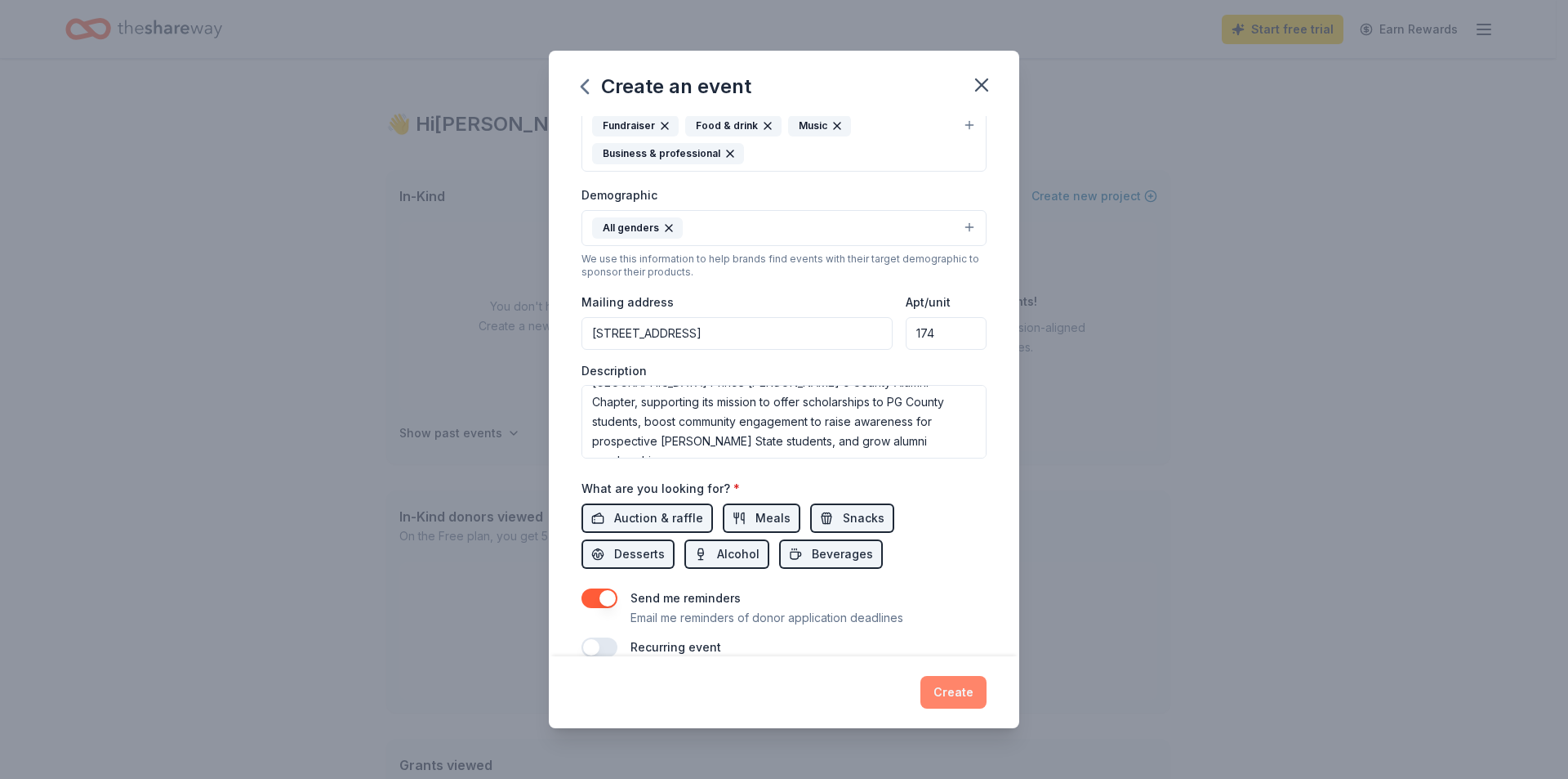
click at [948, 689] on button "Create" at bounding box center [954, 692] width 67 height 33
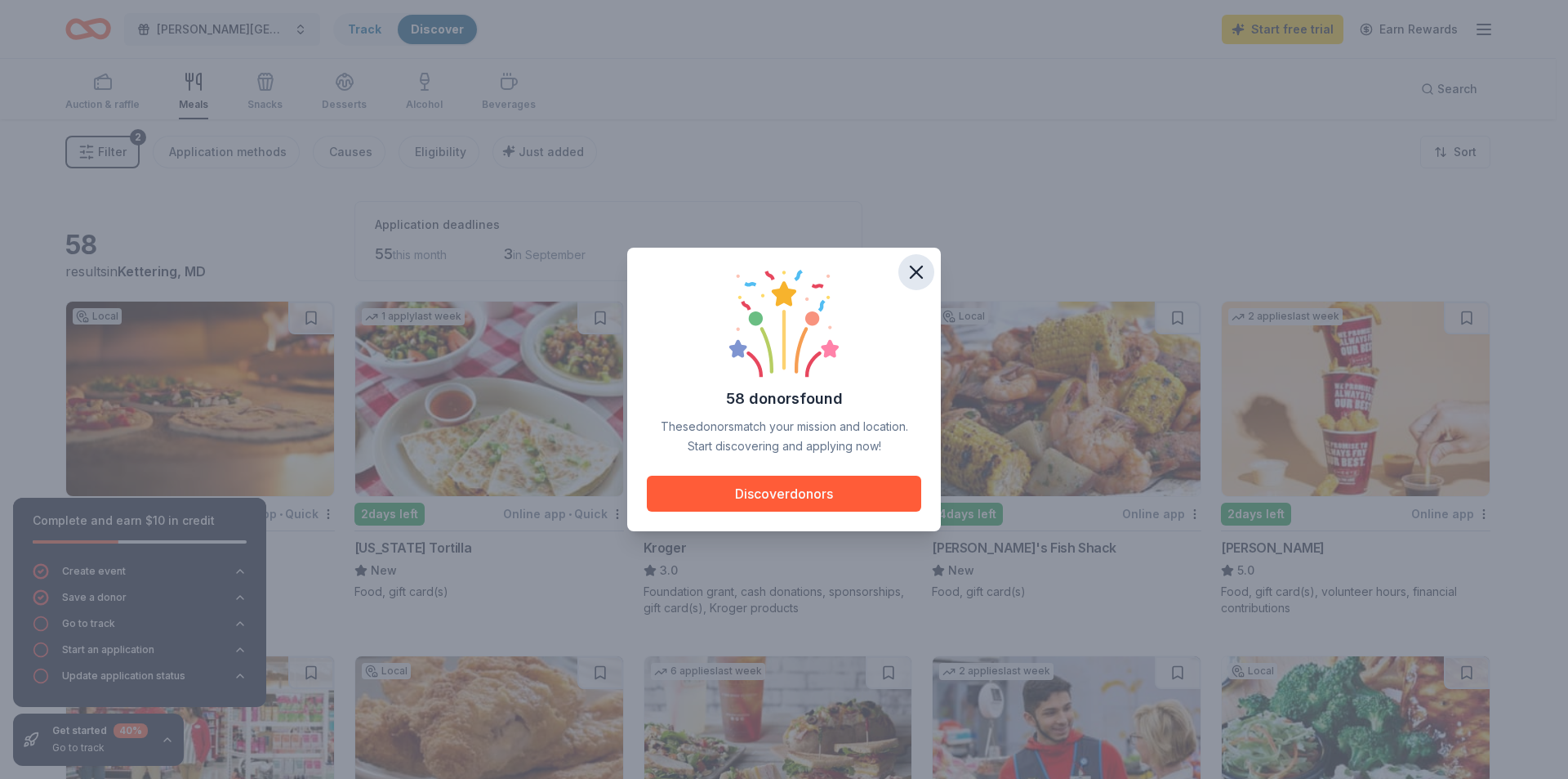
click at [916, 272] on icon "button" at bounding box center [917, 272] width 11 height 12
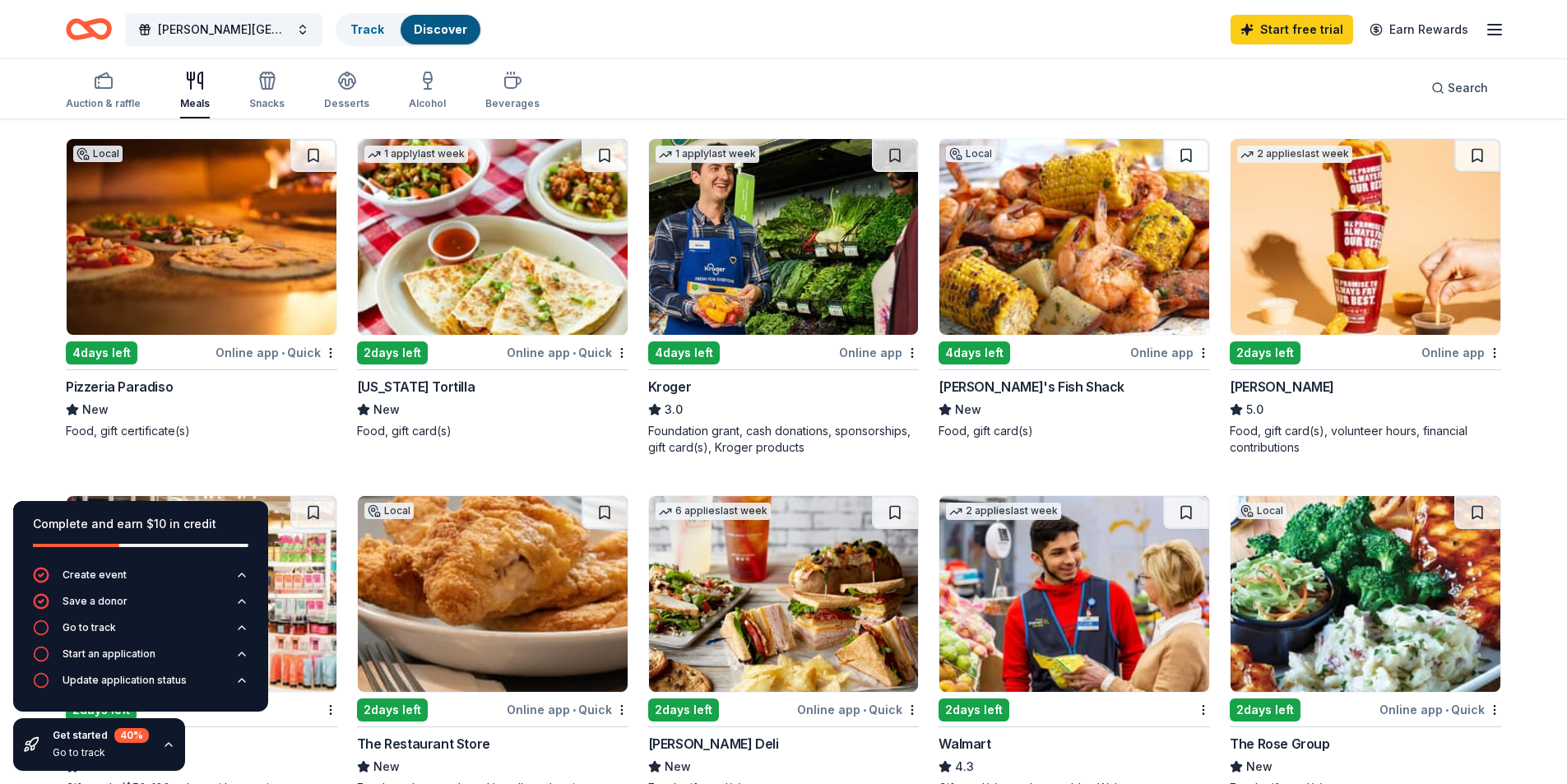
scroll to position [494, 0]
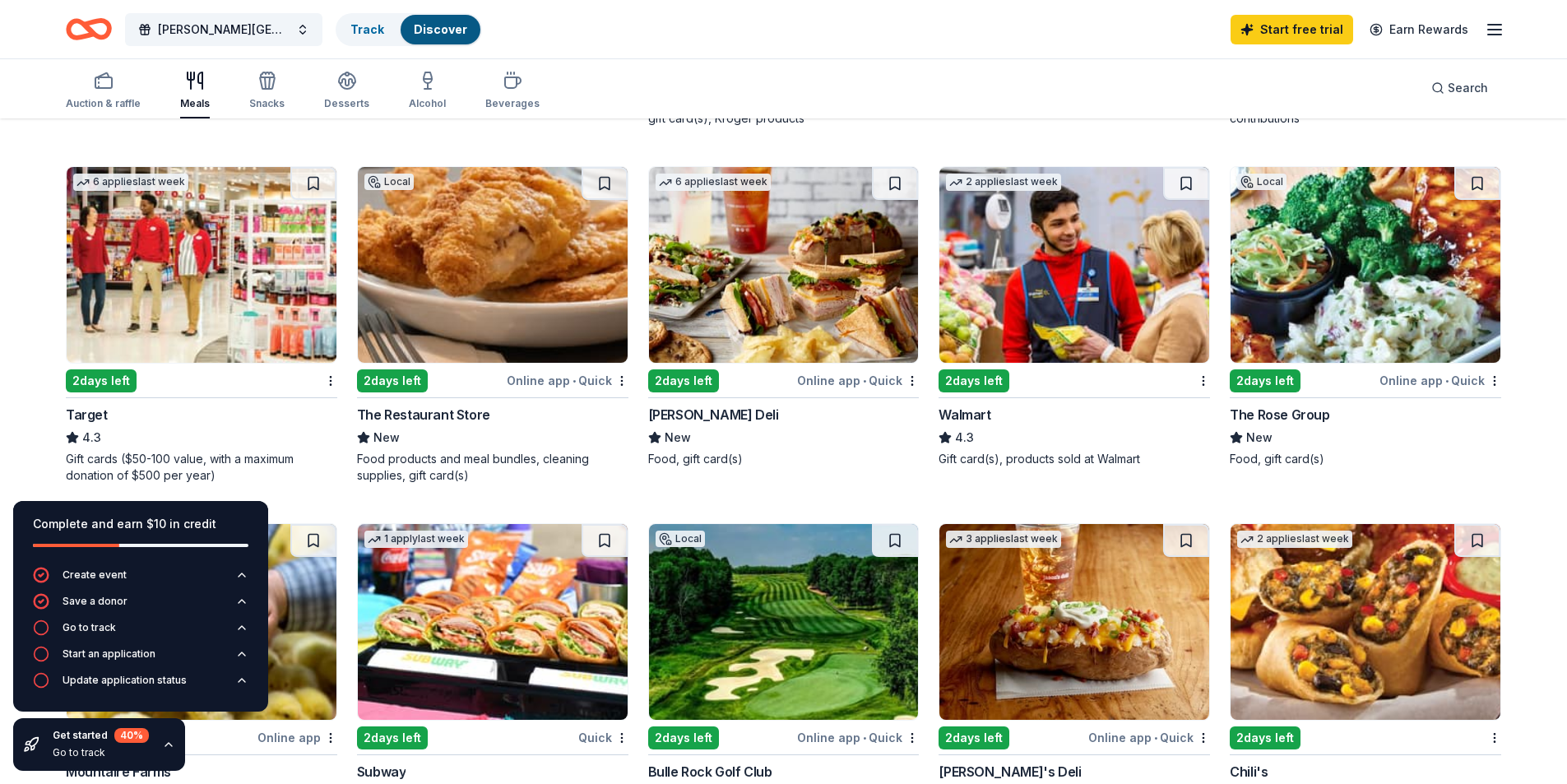
click at [98, 378] on div "2 days left" at bounding box center [102, 380] width 71 height 23
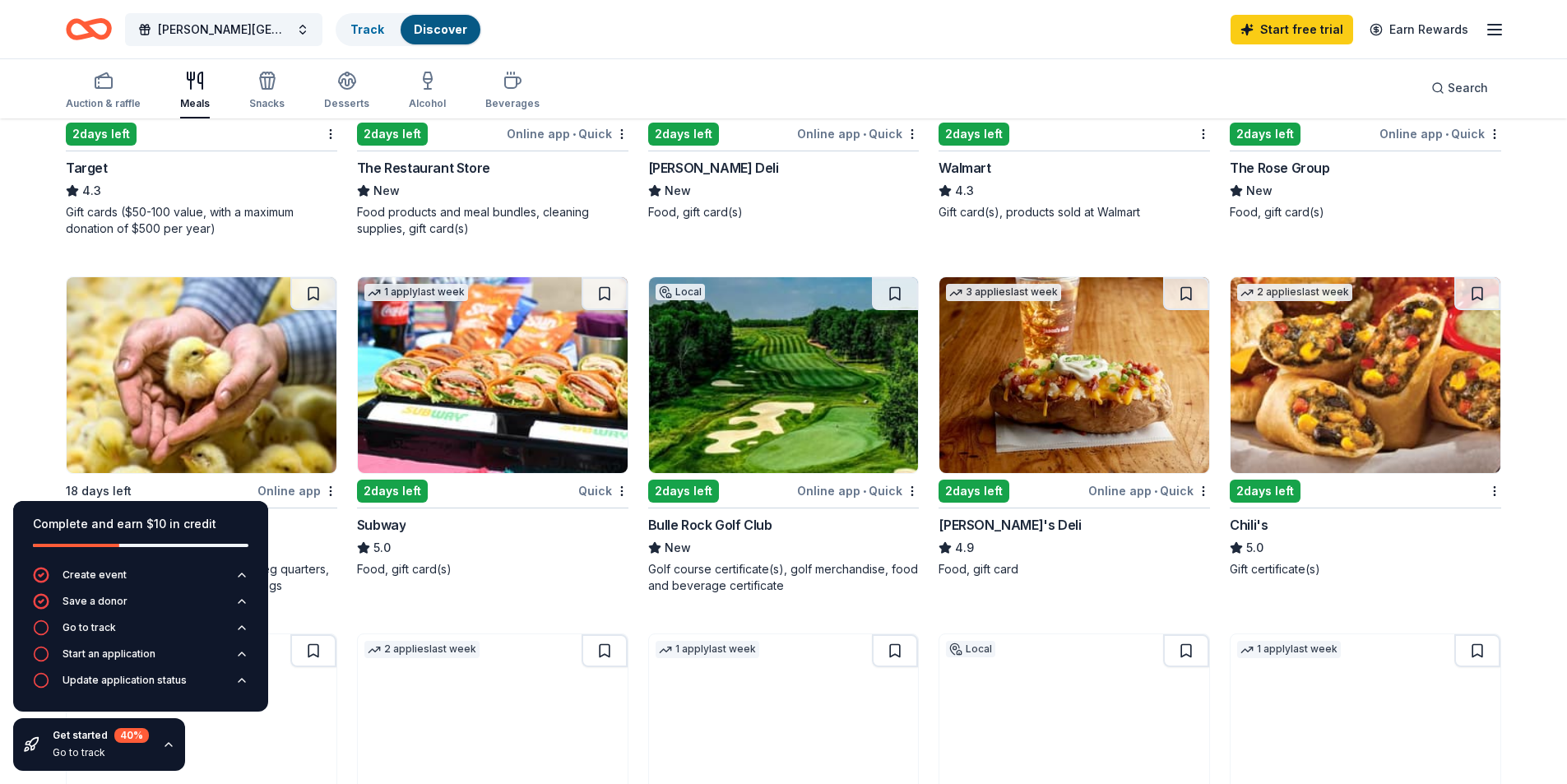
scroll to position [987, 0]
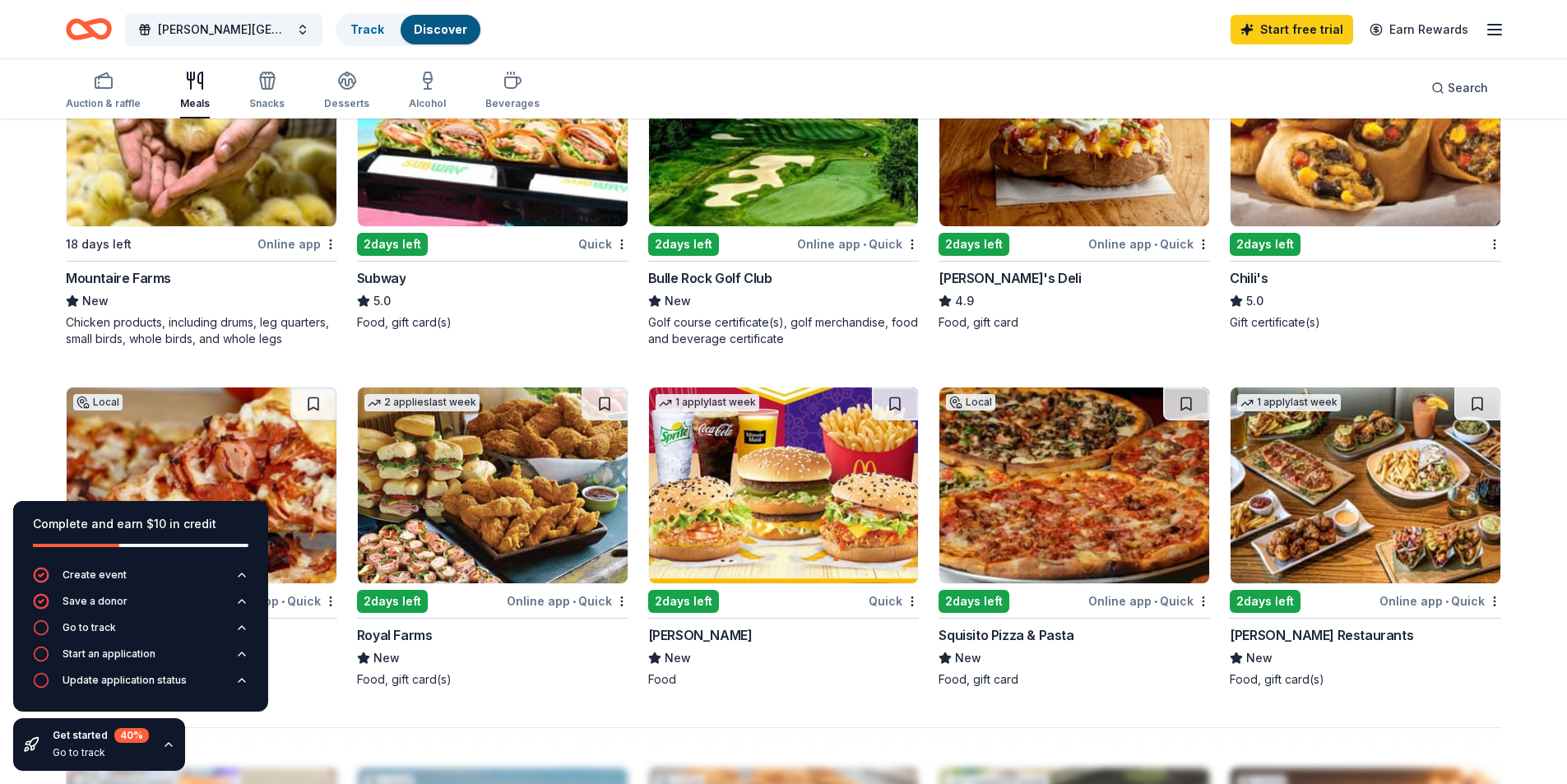
click at [38, 412] on div "58 results in [GEOGRAPHIC_DATA], MD Application deadlines 55 this month 3 in [D…" at bounding box center [784, 260] width 1567 height 2253
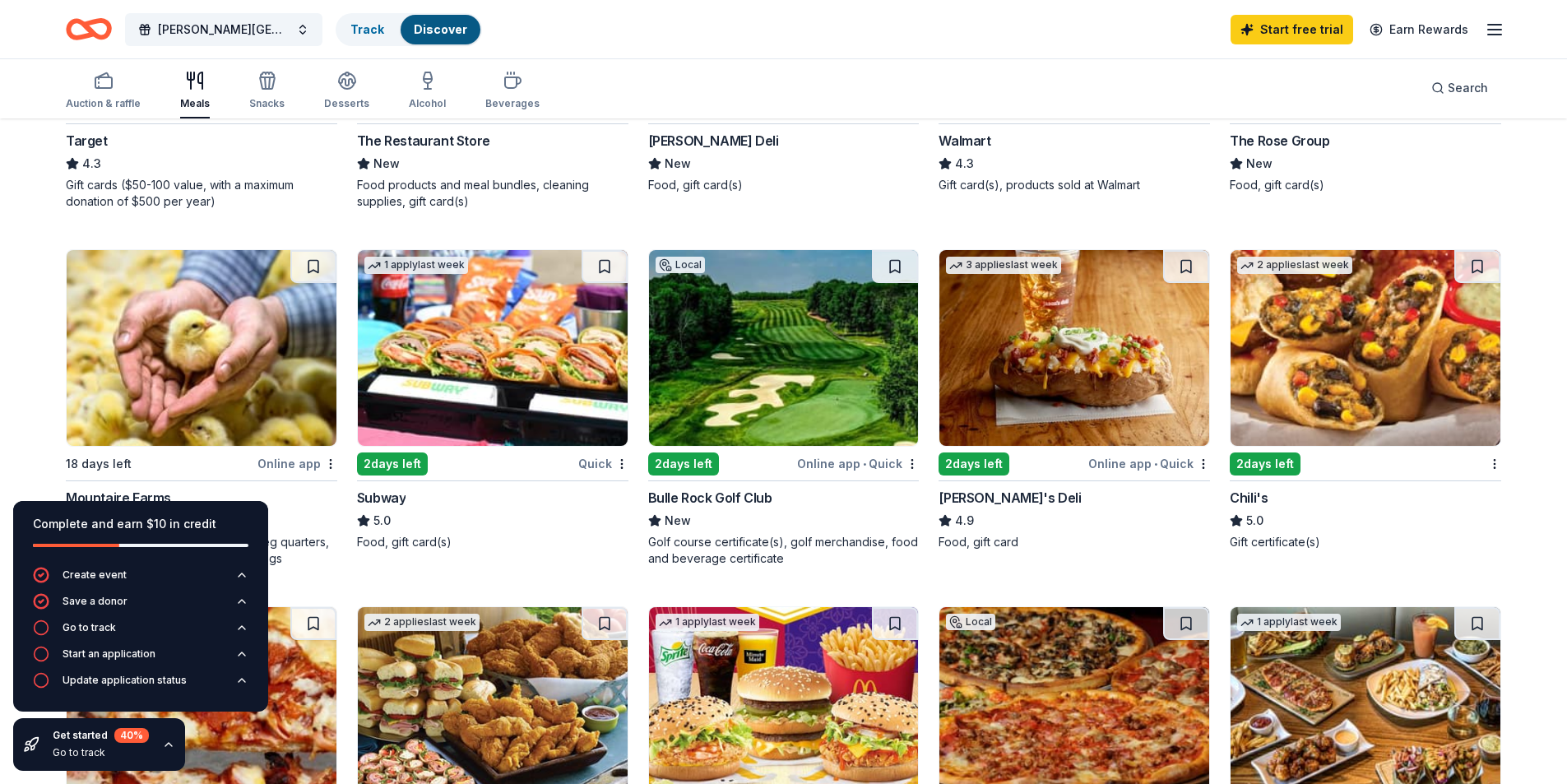
scroll to position [438, 0]
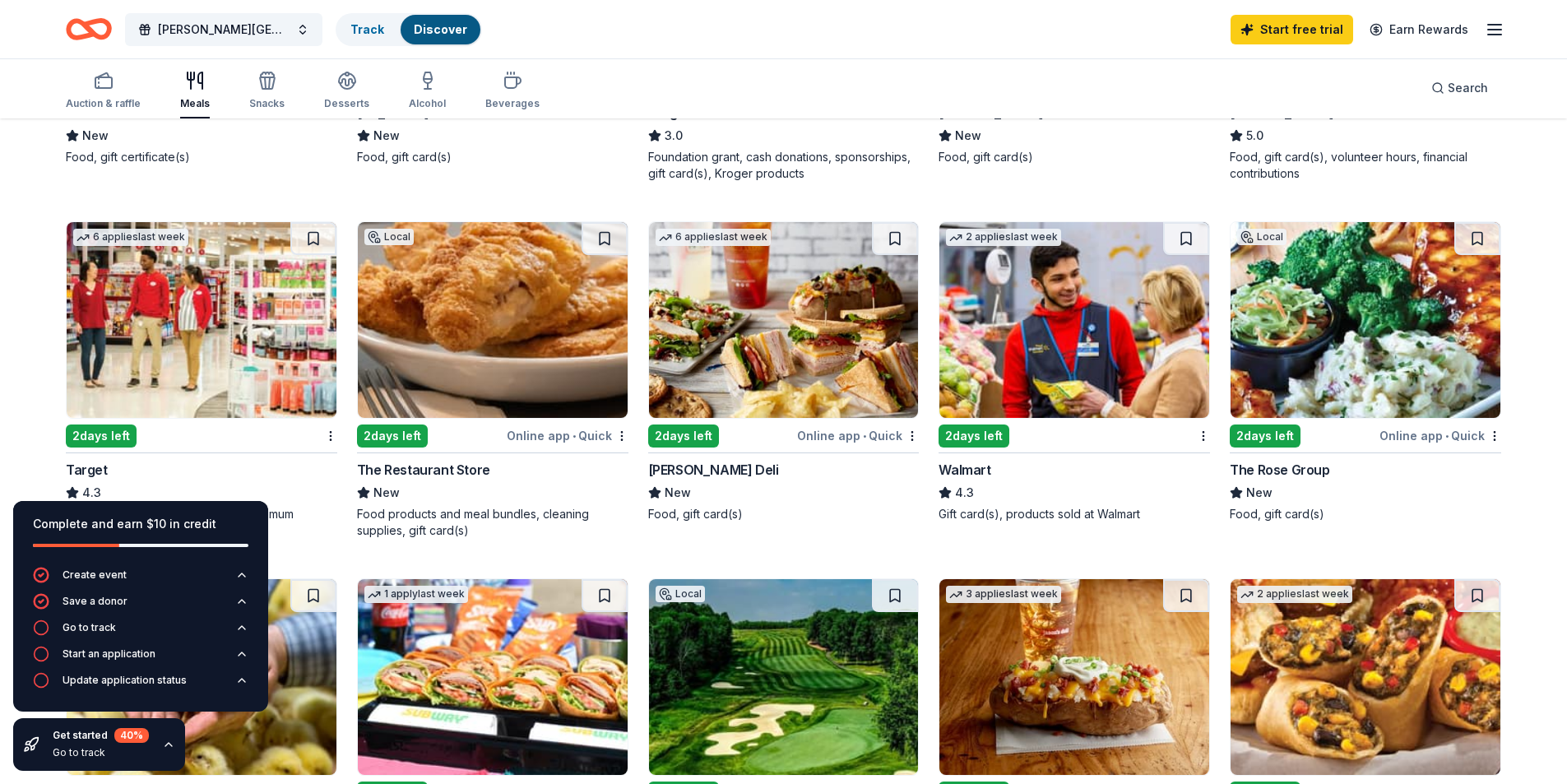
click at [447, 91] on div "Auction & raffle Meals Snacks Desserts Alcohol Beverages" at bounding box center [303, 92] width 474 height 55
click at [429, 93] on div "Alcohol" at bounding box center [427, 91] width 37 height 40
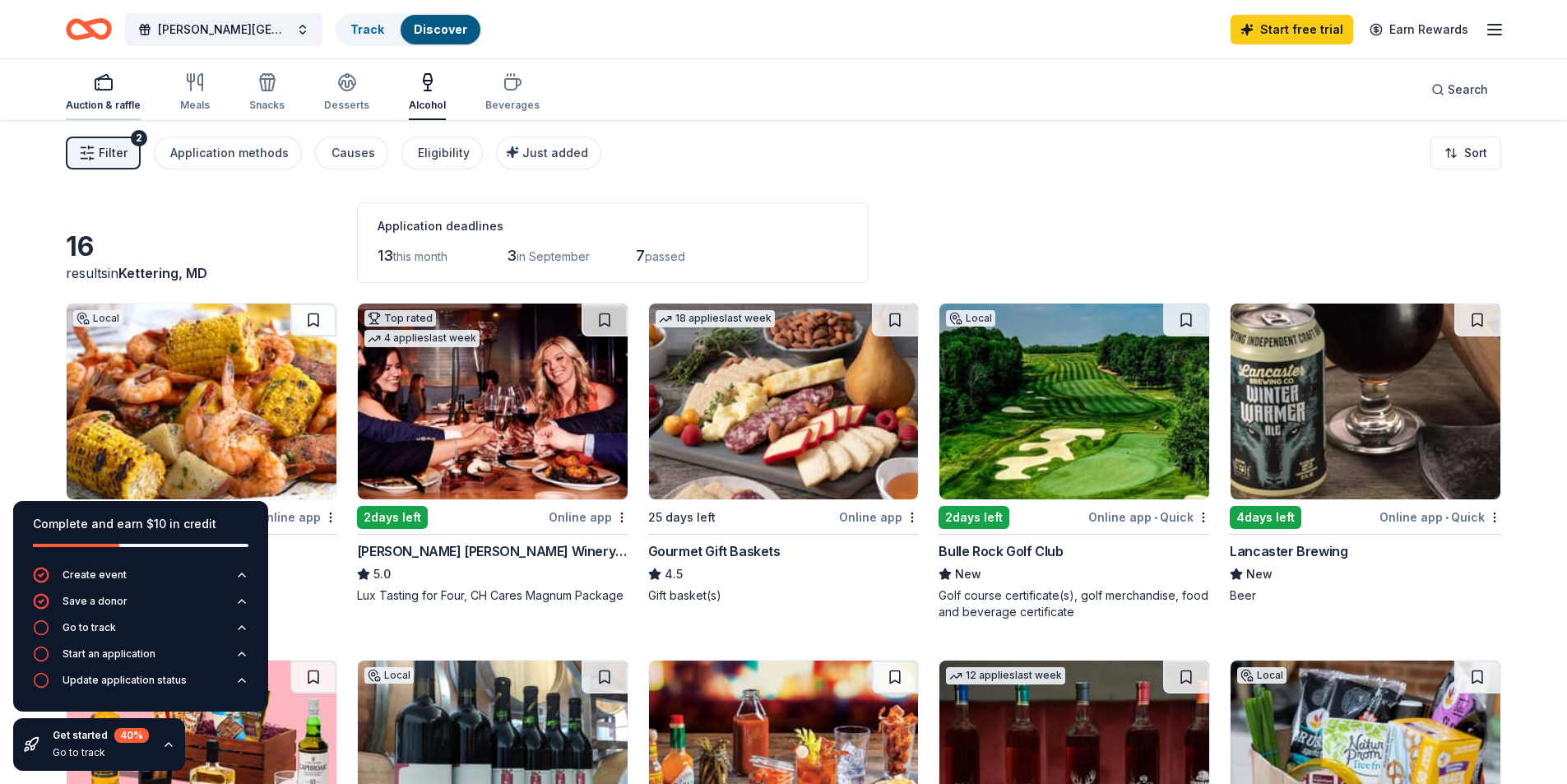
click at [127, 100] on div "Auction & raffle" at bounding box center [103, 105] width 74 height 13
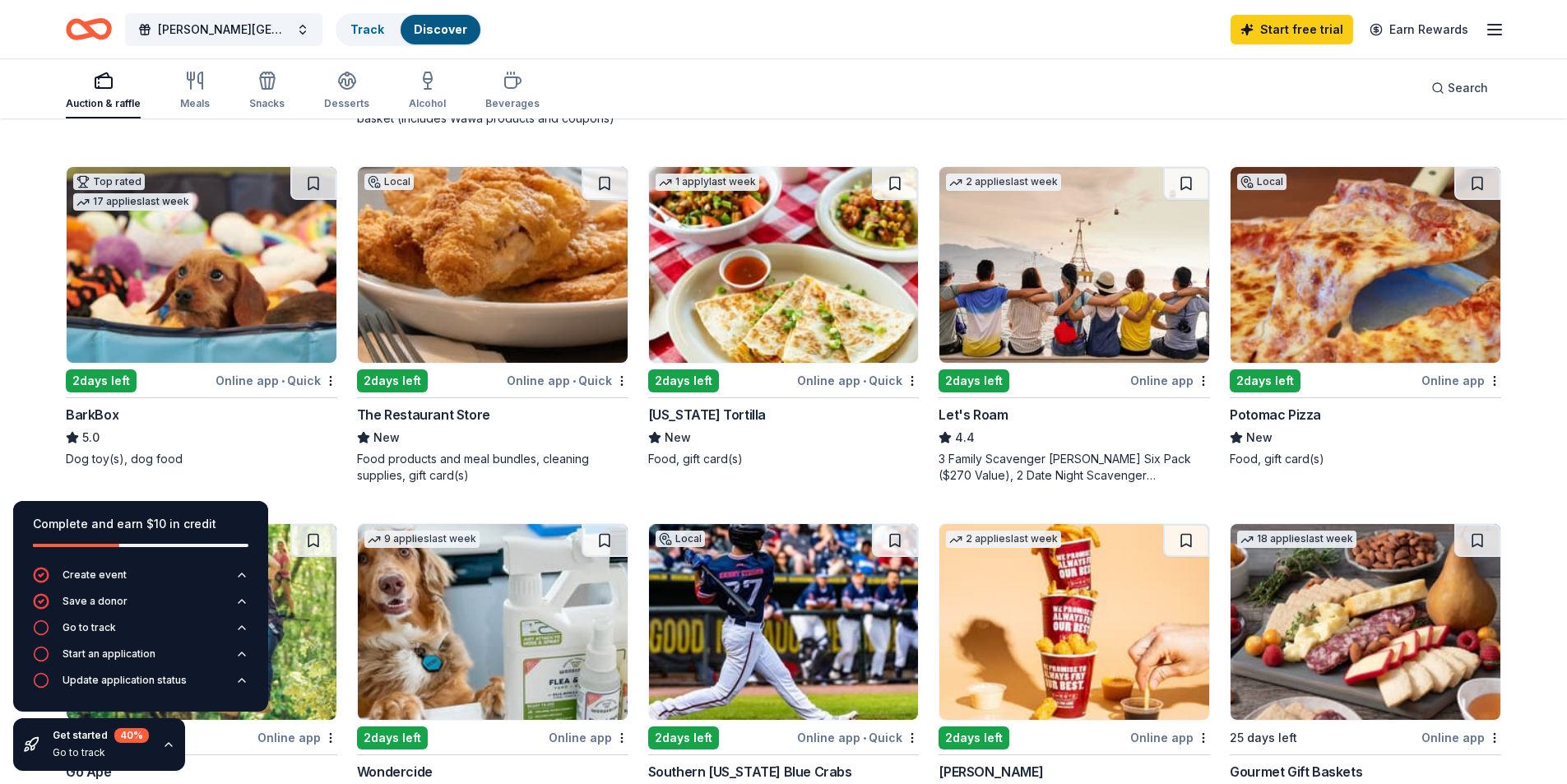
scroll to position [822, 0]
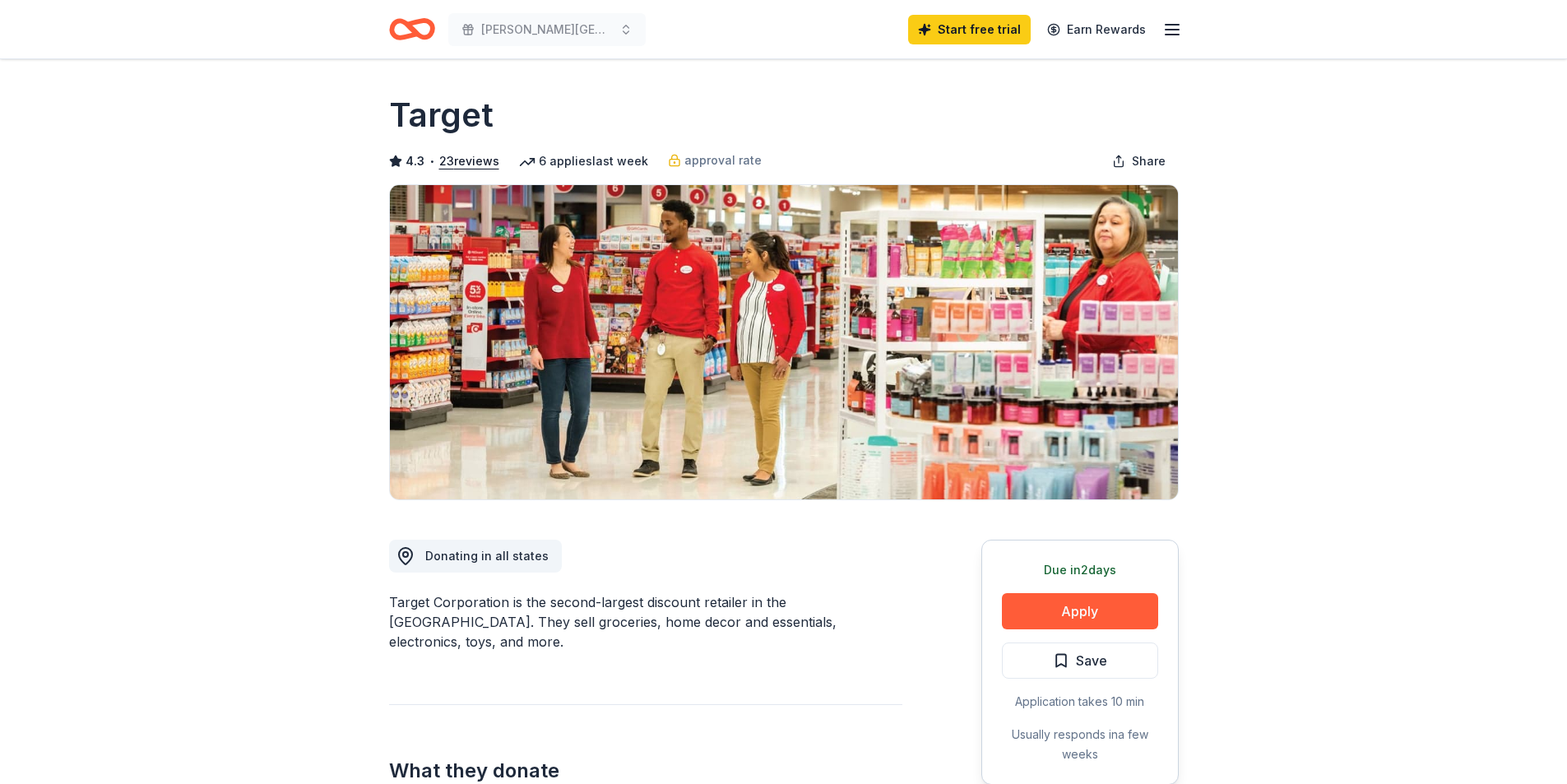
scroll to position [246, 0]
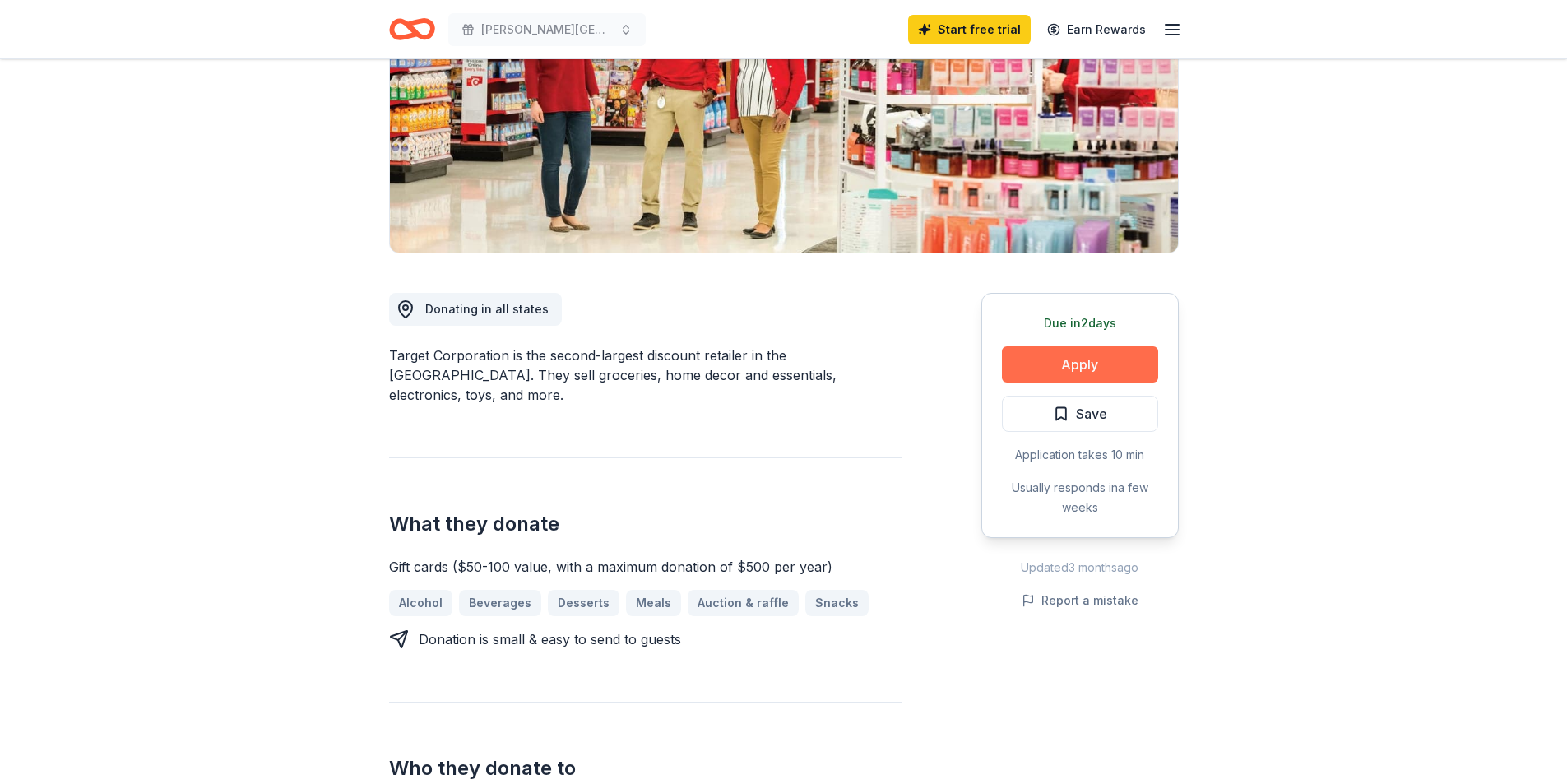
click at [1061, 370] on button "Apply" at bounding box center [1080, 365] width 156 height 36
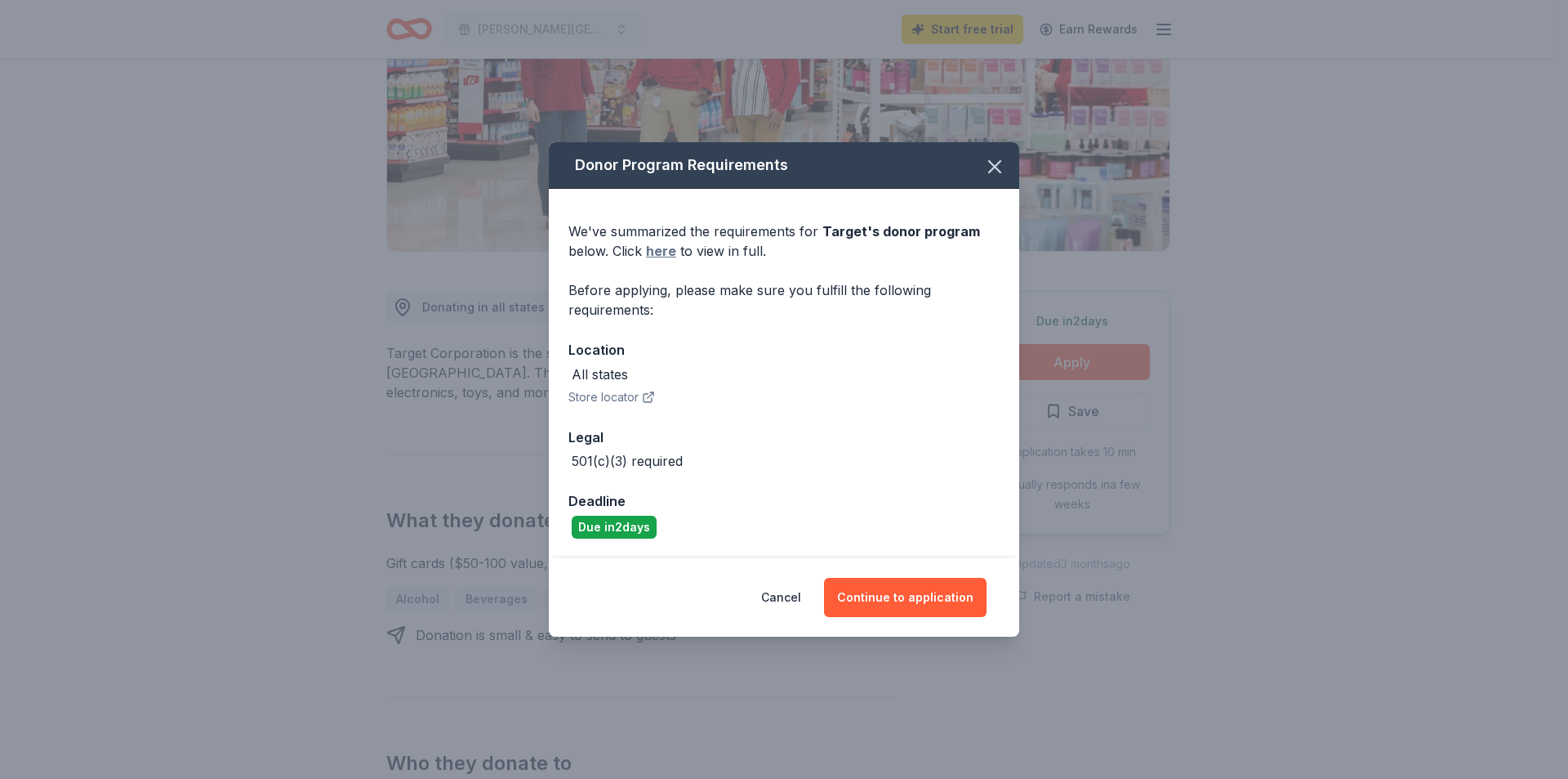
click at [668, 251] on link "here" at bounding box center [661, 251] width 30 height 20
click at [891, 597] on button "Continue to application" at bounding box center [905, 597] width 163 height 39
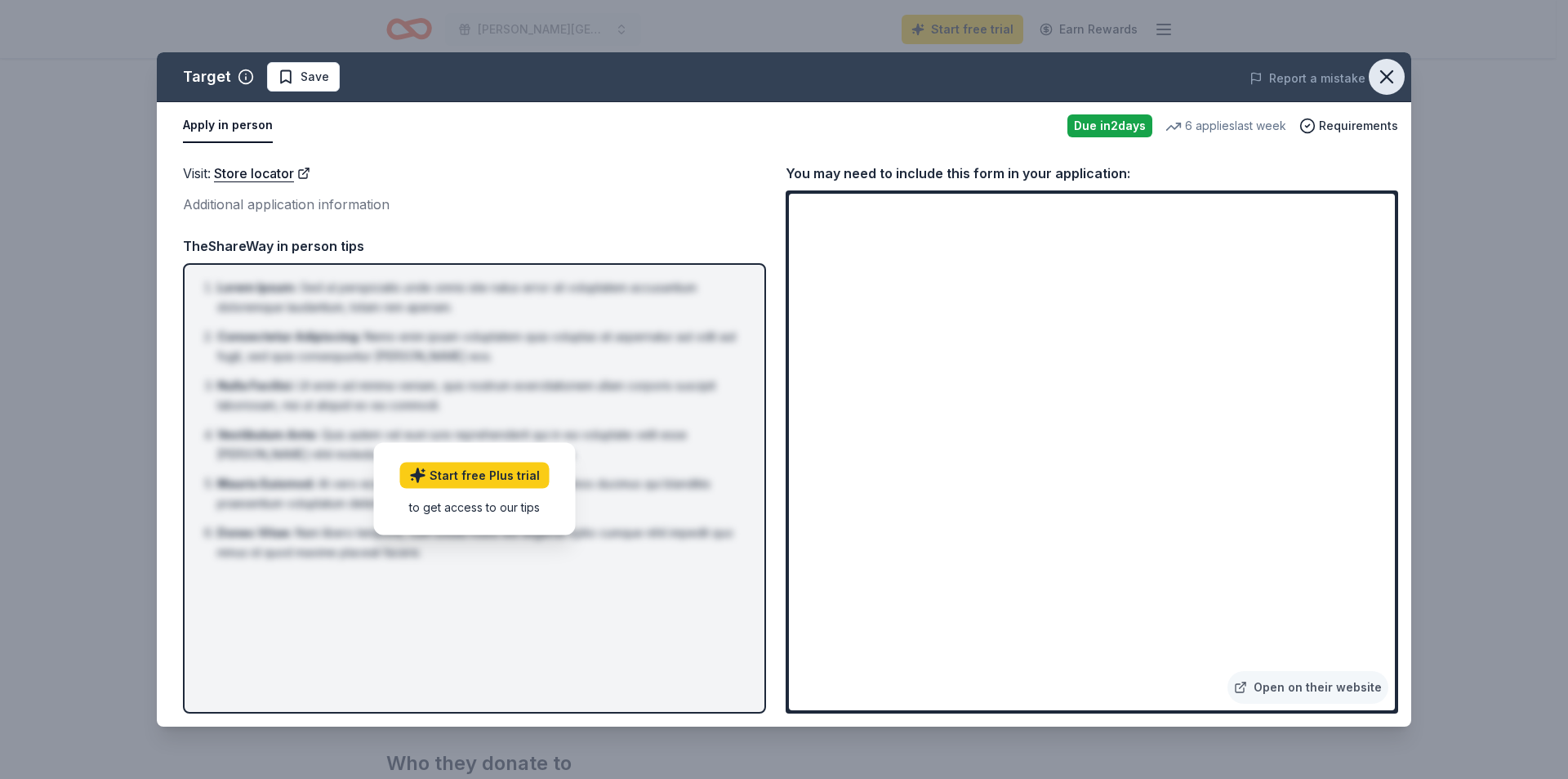
click at [1388, 73] on icon "button" at bounding box center [1386, 77] width 23 height 23
